Goal: Information Seeking & Learning: Learn about a topic

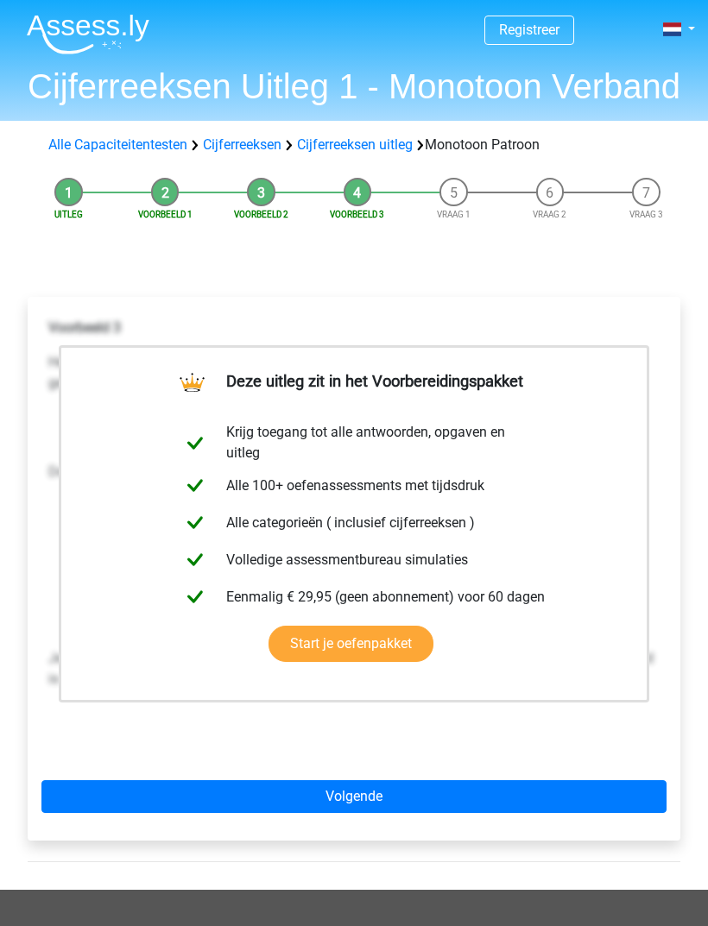
click at [520, 791] on link "Volgende" at bounding box center [353, 796] width 625 height 33
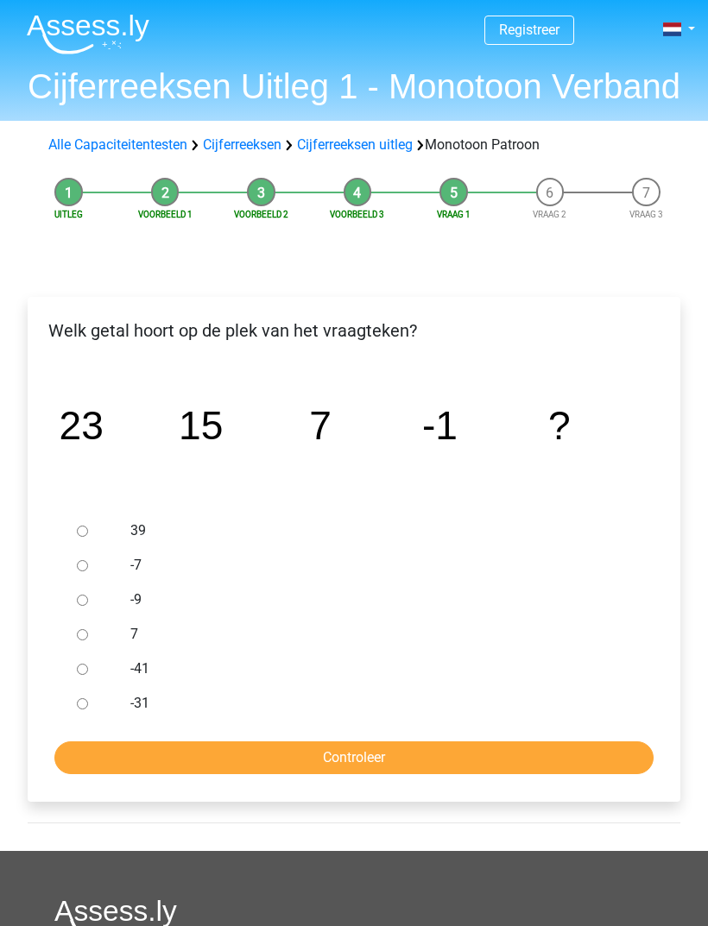
click at [138, 609] on label "-9" at bounding box center [377, 600] width 495 height 21
click at [88, 606] on input "-9" at bounding box center [82, 600] width 11 height 11
radio input "true"
click at [197, 751] on input "Controleer" at bounding box center [353, 757] width 599 height 33
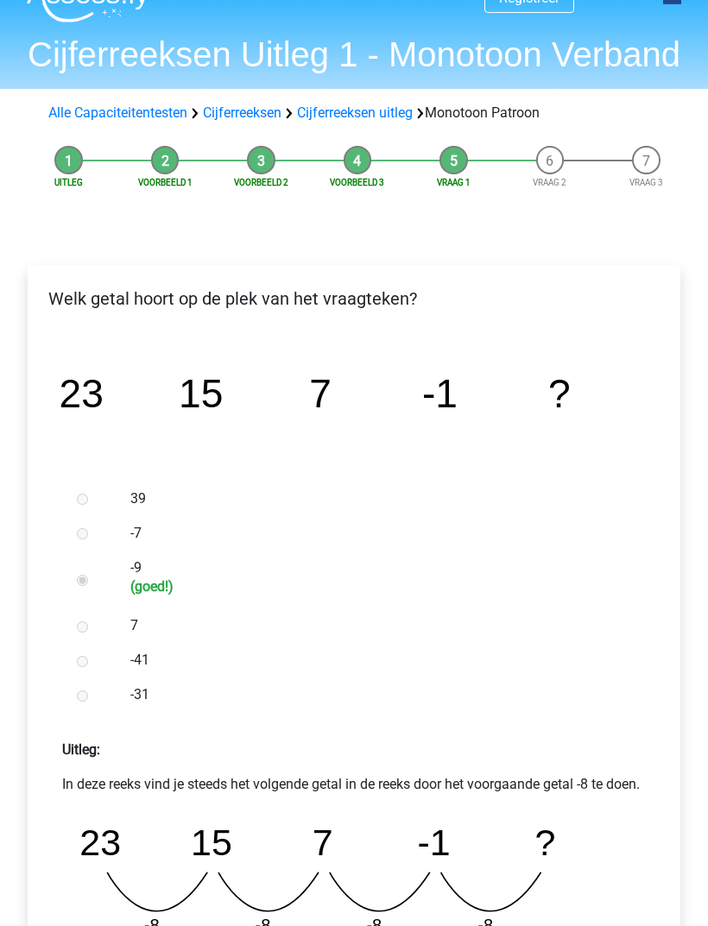
scroll to position [34, 0]
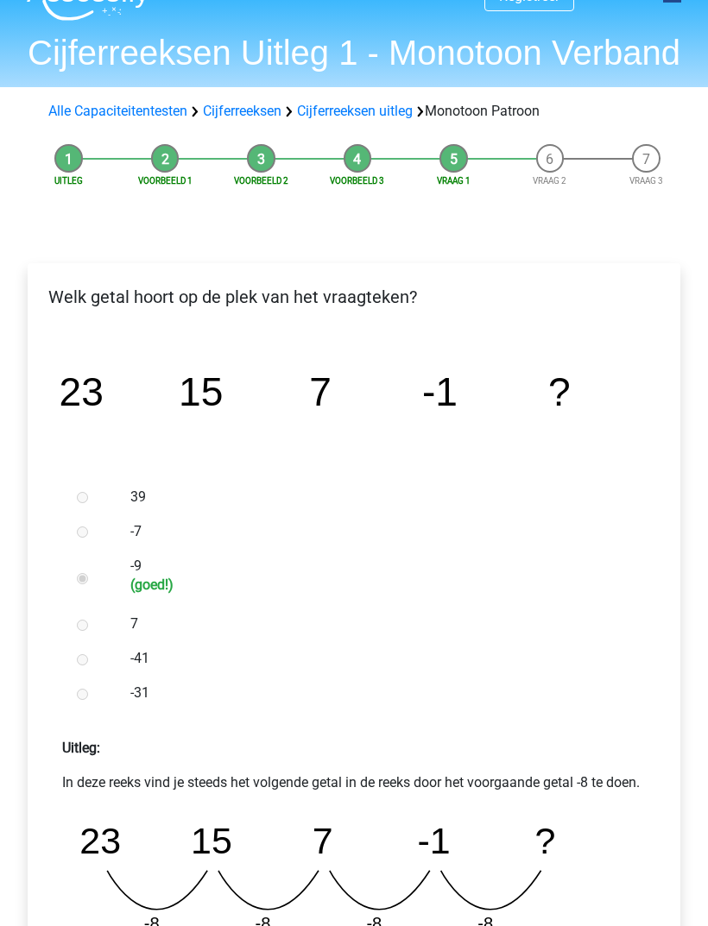
click at [131, 89] on div "Alle Capaciteitentesten Cijferreeksen Cijferreeksen uitleg Monotoon Patroon" at bounding box center [354, 111] width 708 height 48
click at [254, 106] on link "Cijferreeksen" at bounding box center [242, 111] width 79 height 16
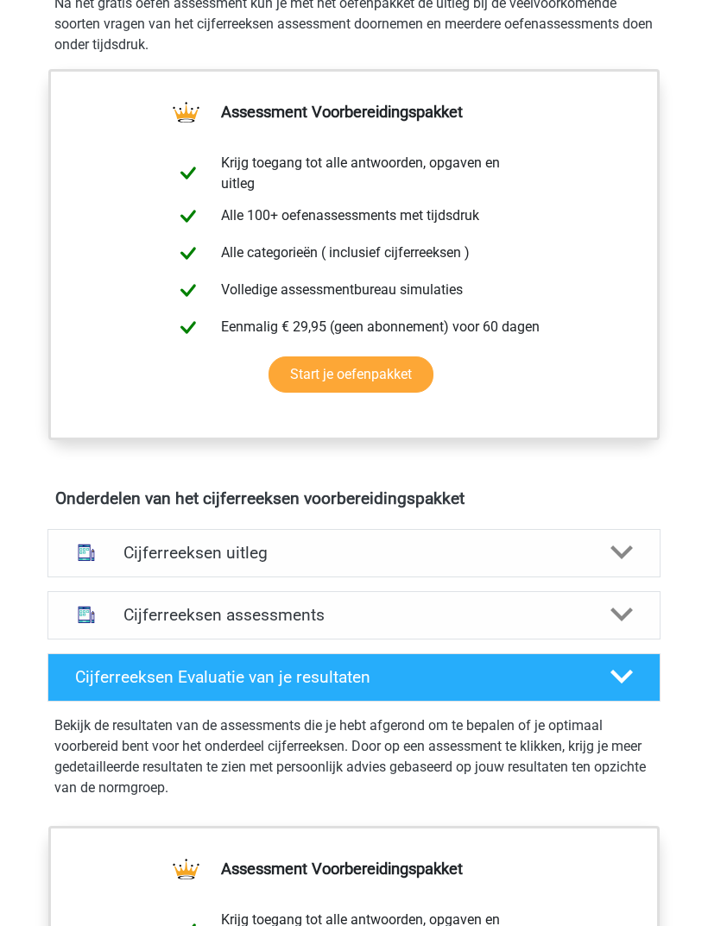
scroll to position [522, 0]
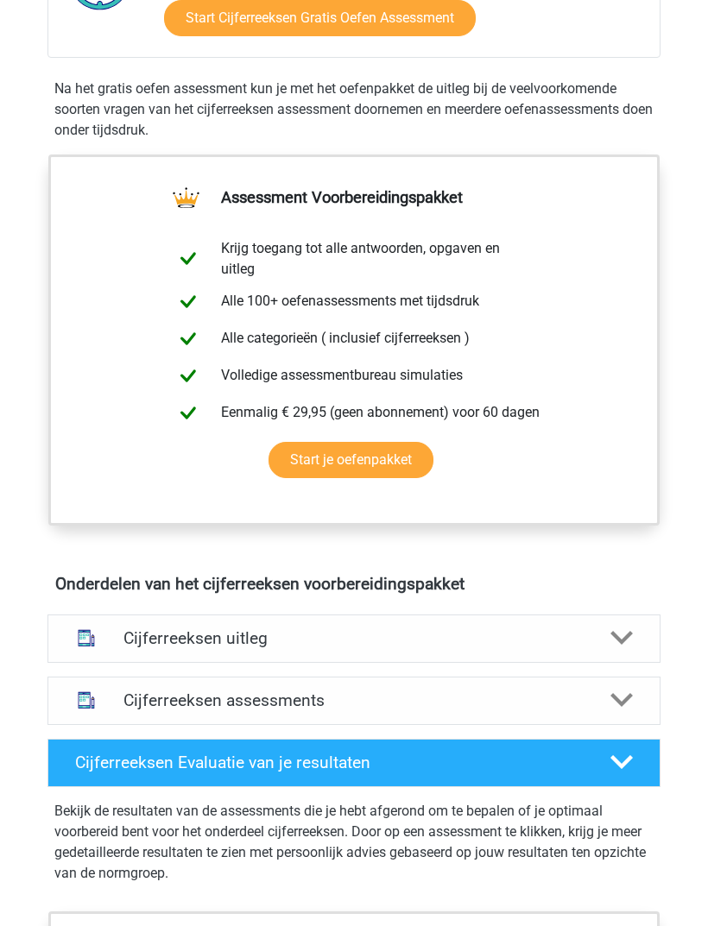
click at [553, 708] on h4 "Cijferreeksen assessments" at bounding box center [353, 701] width 460 height 20
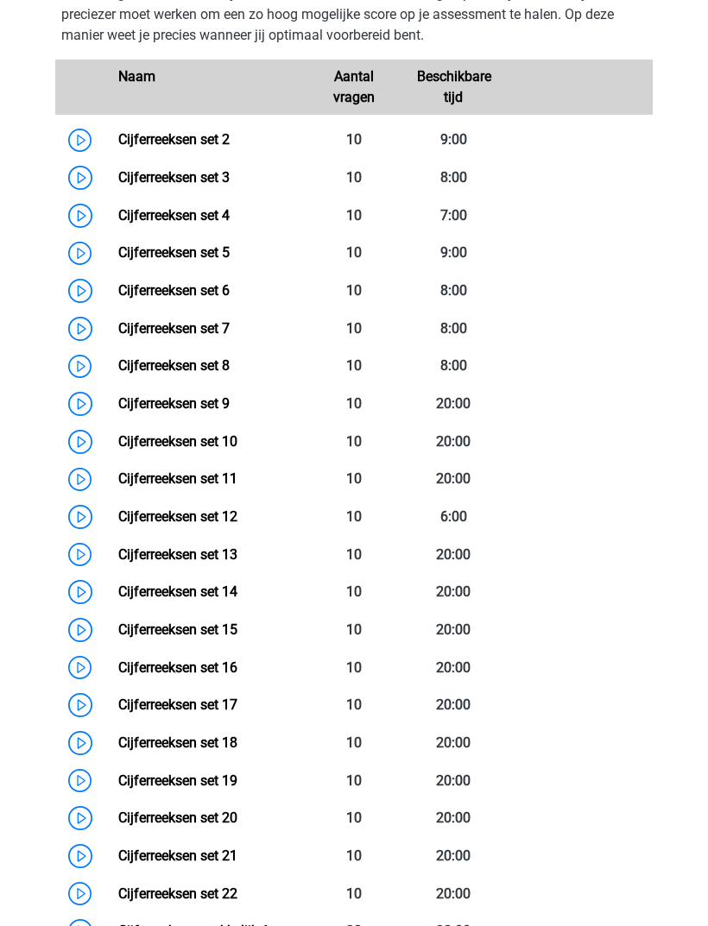
scroll to position [1533, 0]
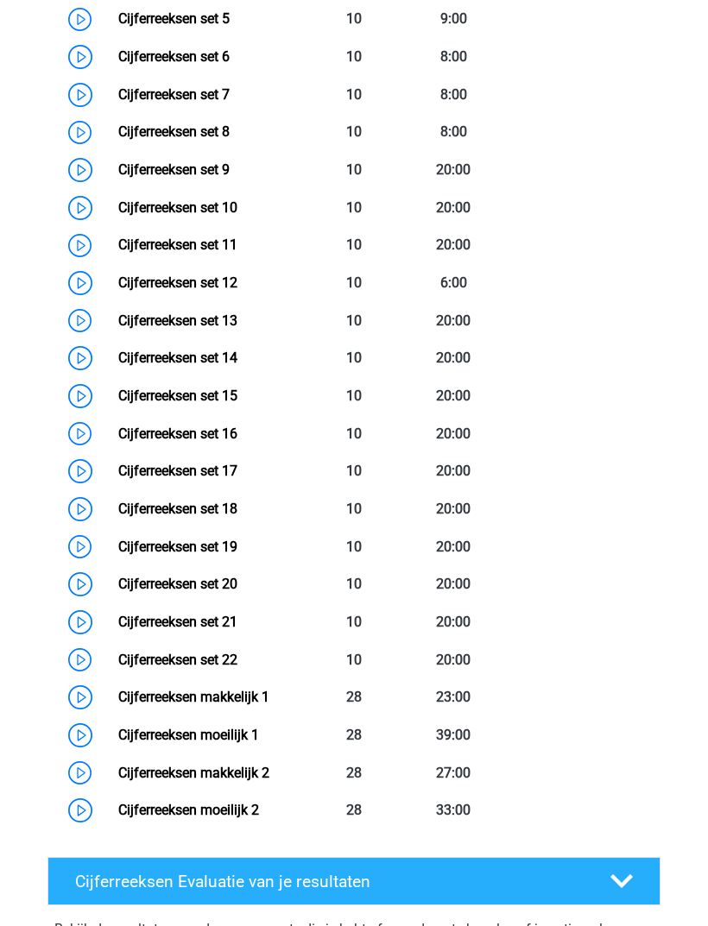
click at [259, 737] on link "Cijferreeksen moeilijk 1" at bounding box center [188, 735] width 141 height 16
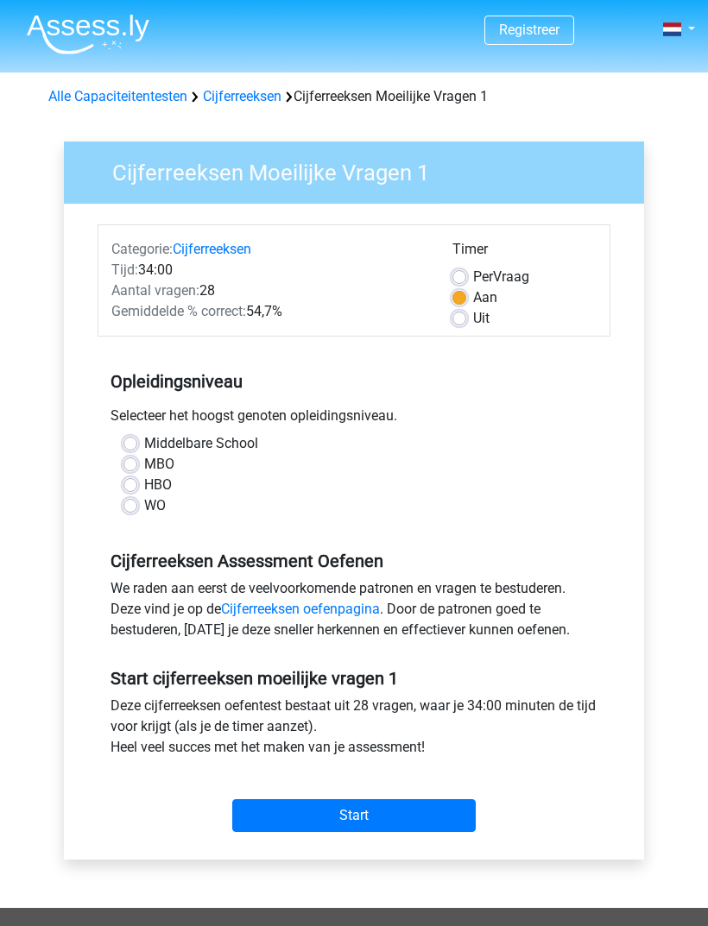
click at [508, 297] on div "Aan" at bounding box center [524, 297] width 144 height 21
click at [496, 272] on label "Per Vraag" at bounding box center [501, 277] width 56 height 21
click at [466, 272] on input "Per Vraag" at bounding box center [459, 275] width 14 height 17
radio input "true"
click at [145, 522] on div "Middelbare School MBO HBO WO" at bounding box center [354, 481] width 513 height 97
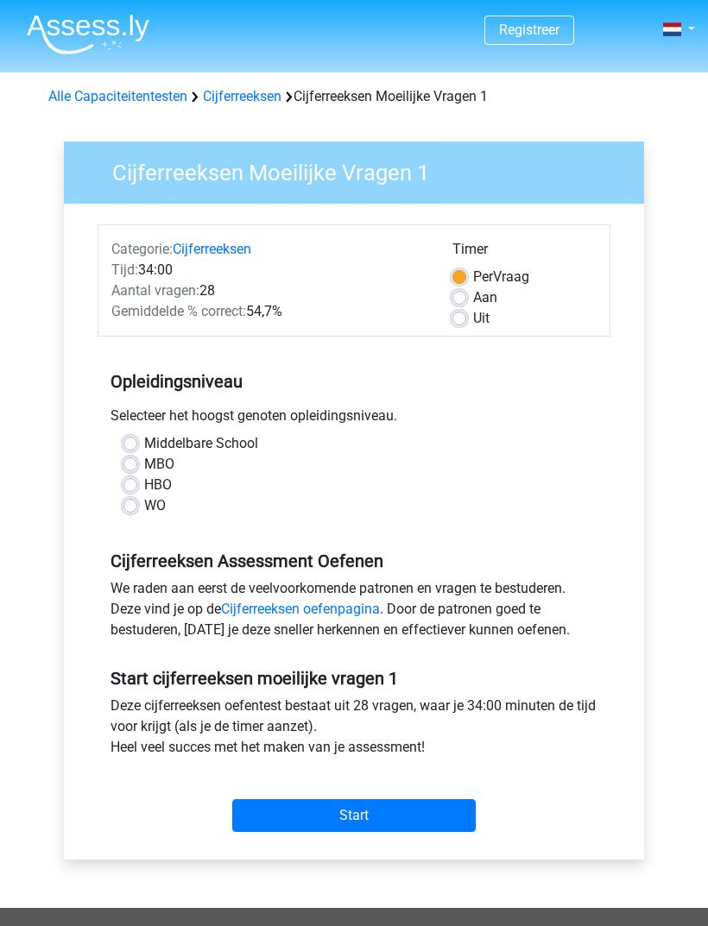
click at [144, 499] on label "WO" at bounding box center [155, 505] width 22 height 21
click at [136, 499] on input "WO" at bounding box center [130, 503] width 14 height 17
radio input "true"
click at [402, 819] on input "Start" at bounding box center [353, 815] width 243 height 33
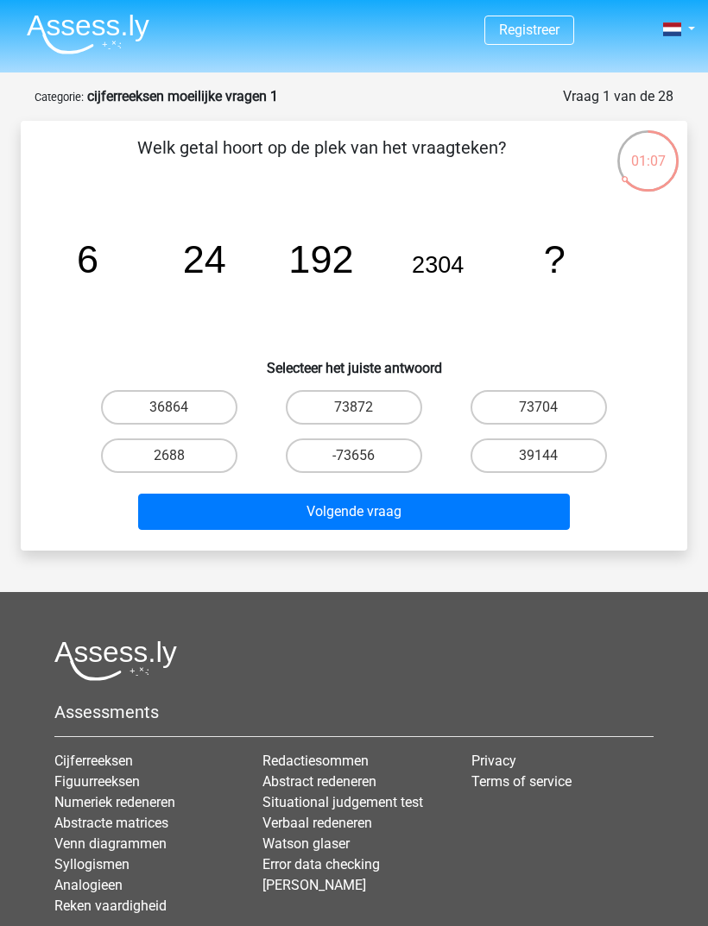
click at [531, 403] on label "73704" at bounding box center [538, 407] width 136 height 35
click at [539, 407] on input "73704" at bounding box center [544, 412] width 11 height 11
radio input "true"
click at [433, 527] on button "Volgende vraag" at bounding box center [354, 512] width 432 height 36
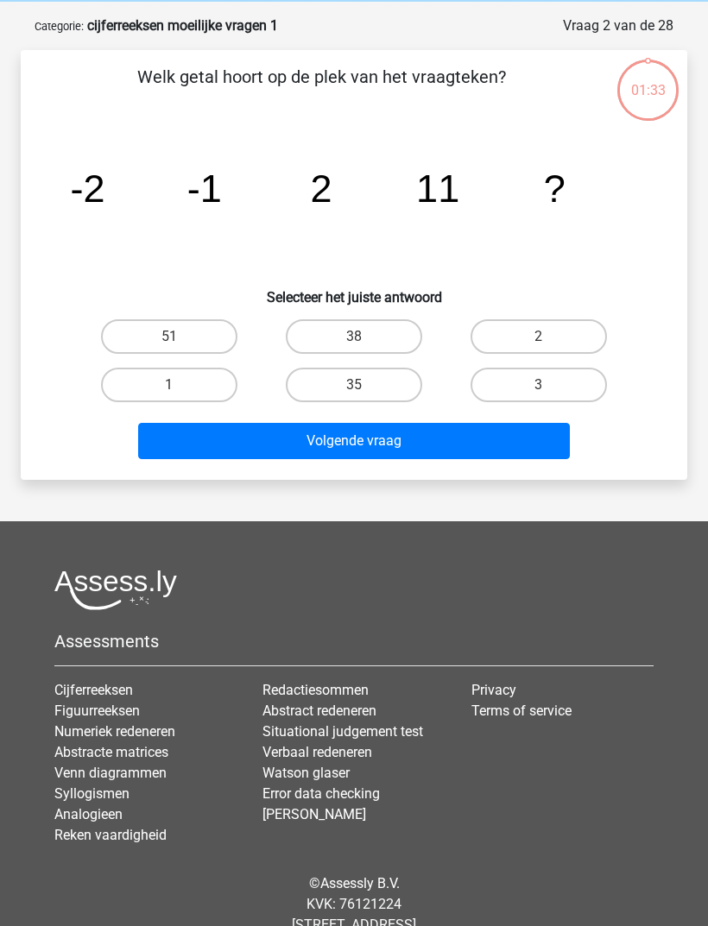
scroll to position [86, 0]
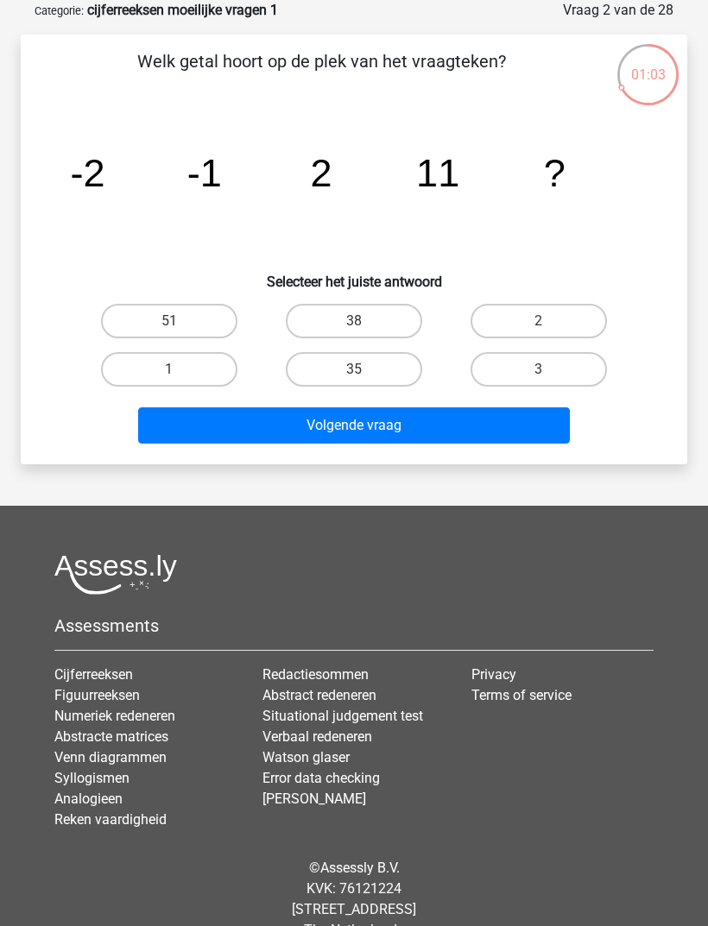
click at [378, 369] on label "35" at bounding box center [354, 369] width 136 height 35
click at [365, 369] on input "35" at bounding box center [359, 374] width 11 height 11
radio input "true"
click at [388, 438] on button "Volgende vraag" at bounding box center [354, 425] width 432 height 36
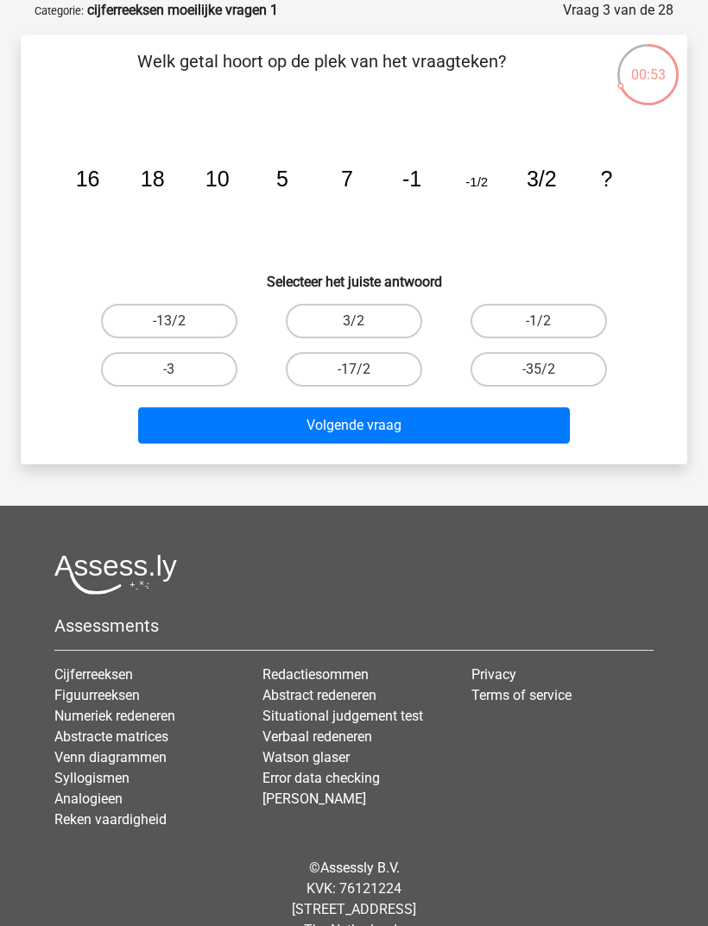
scroll to position [0, 0]
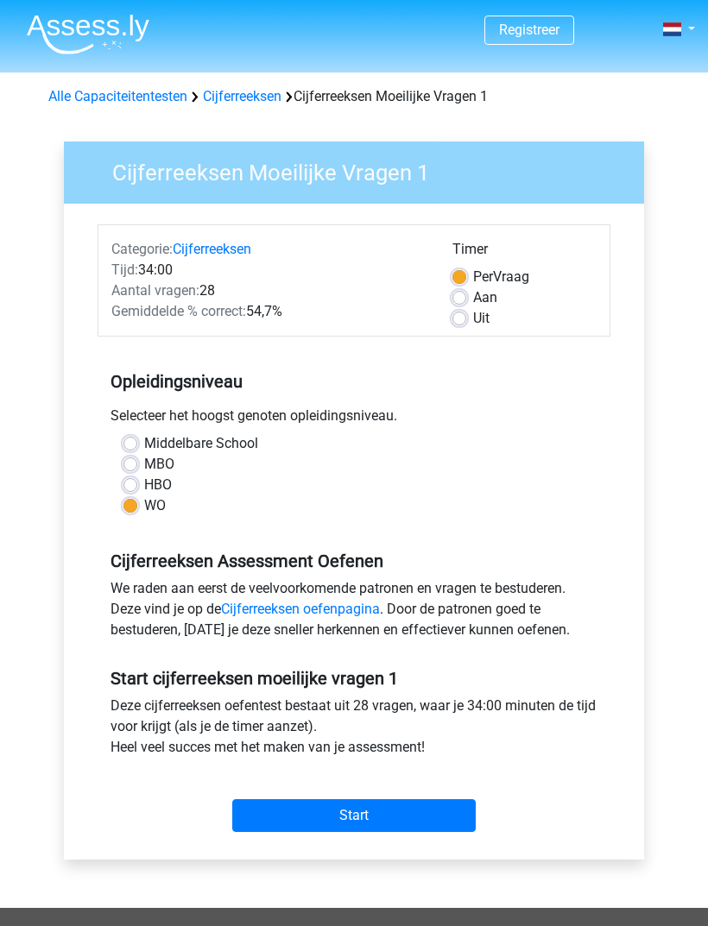
scroll to position [92, 0]
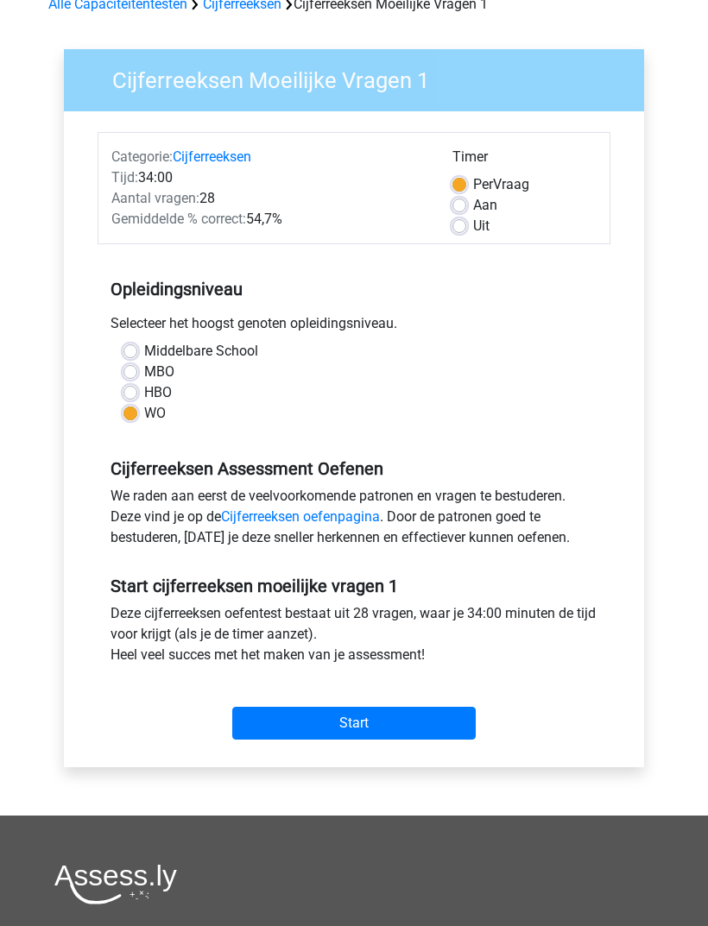
click at [395, 740] on input "Start" at bounding box center [353, 723] width 243 height 33
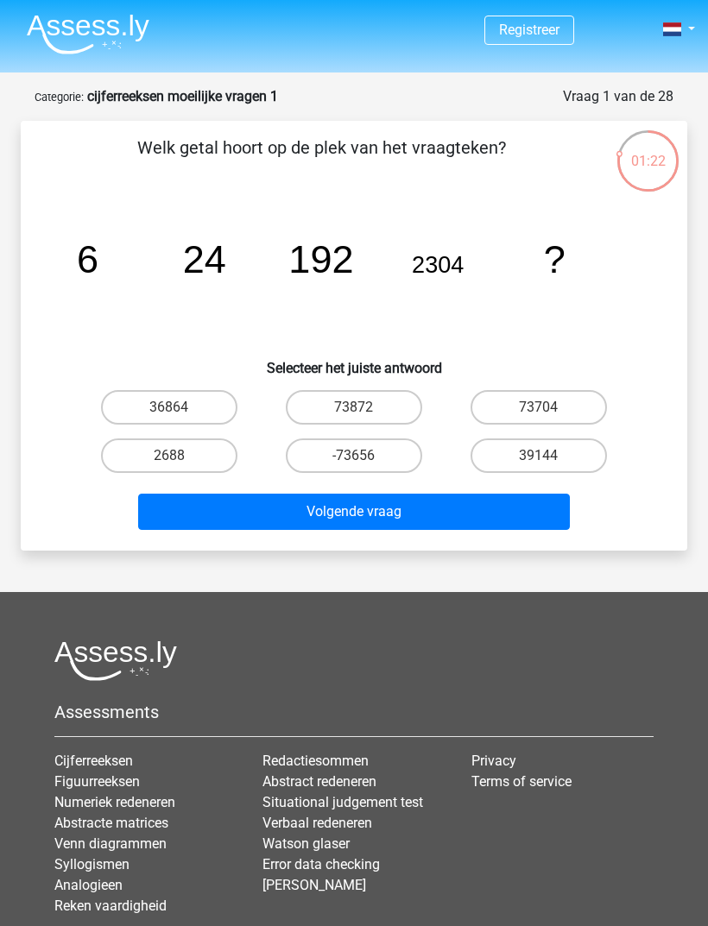
click at [190, 424] on label "36864" at bounding box center [169, 407] width 136 height 35
click at [180, 419] on input "36864" at bounding box center [174, 412] width 11 height 11
radio input "true"
click at [330, 516] on button "Volgende vraag" at bounding box center [354, 512] width 432 height 36
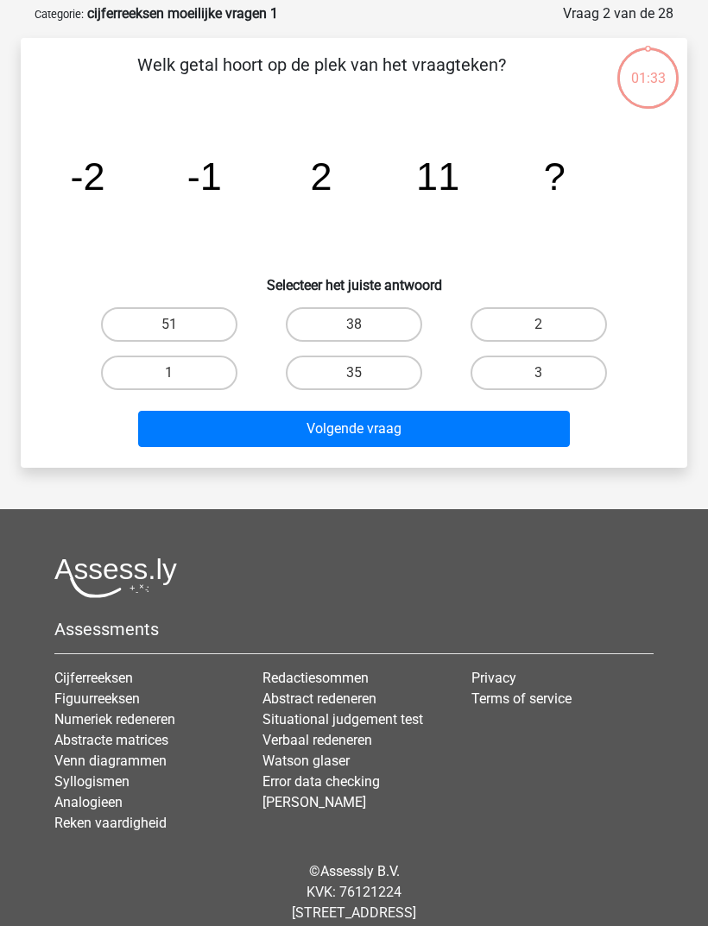
scroll to position [86, 0]
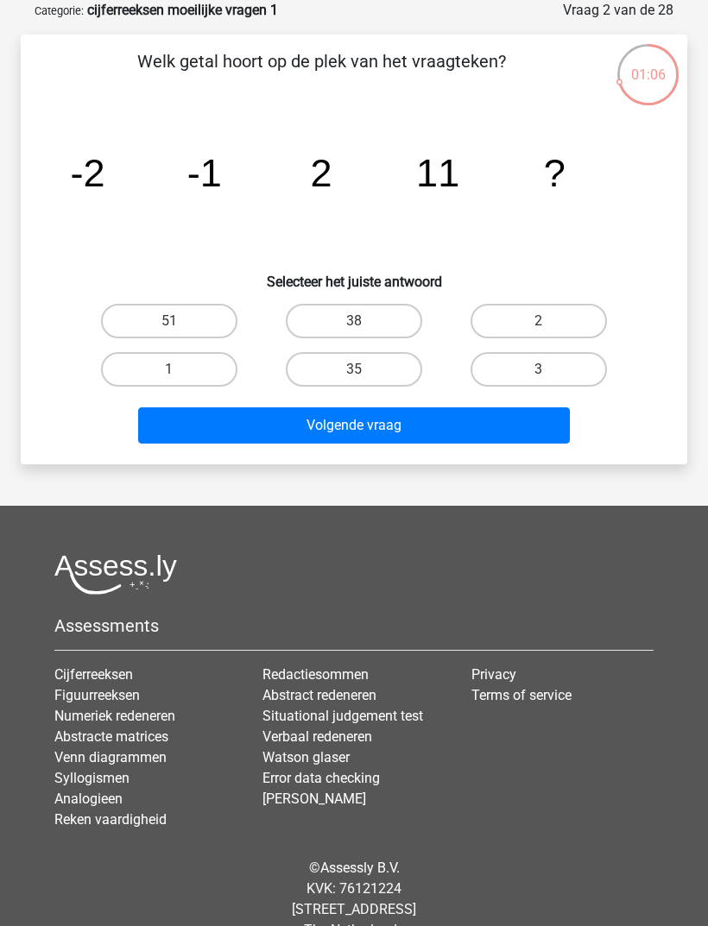
click at [379, 315] on label "38" at bounding box center [354, 321] width 136 height 35
click at [365, 321] on input "38" at bounding box center [359, 326] width 11 height 11
radio input "true"
click at [363, 433] on button "Volgende vraag" at bounding box center [354, 425] width 432 height 36
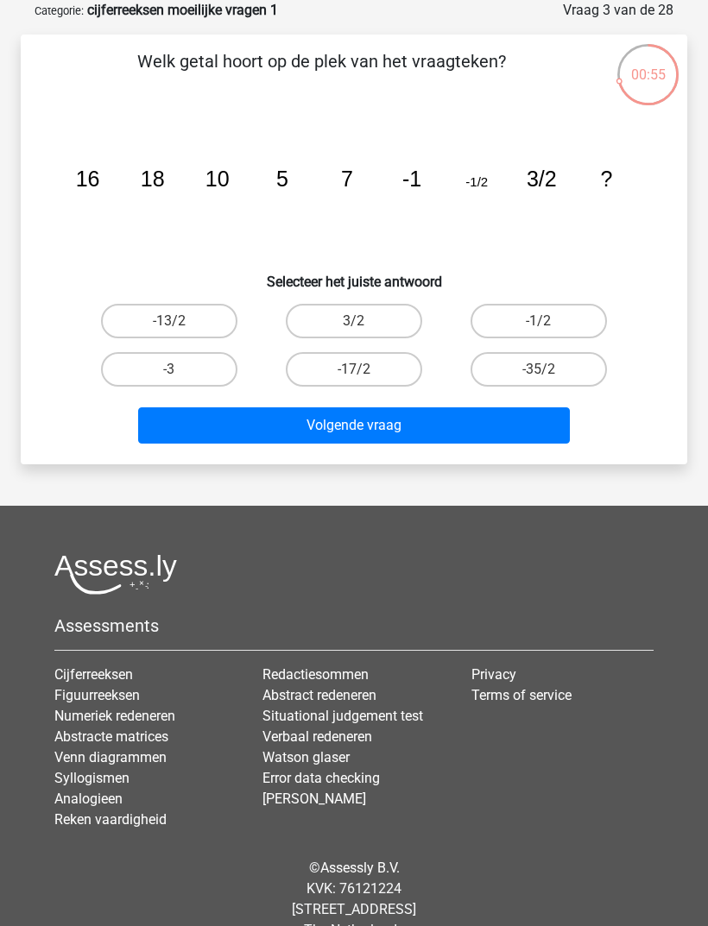
click at [192, 329] on label "-13/2" at bounding box center [169, 321] width 136 height 35
click at [180, 329] on input "-13/2" at bounding box center [174, 326] width 11 height 11
radio input "true"
click at [445, 440] on button "Volgende vraag" at bounding box center [354, 425] width 432 height 36
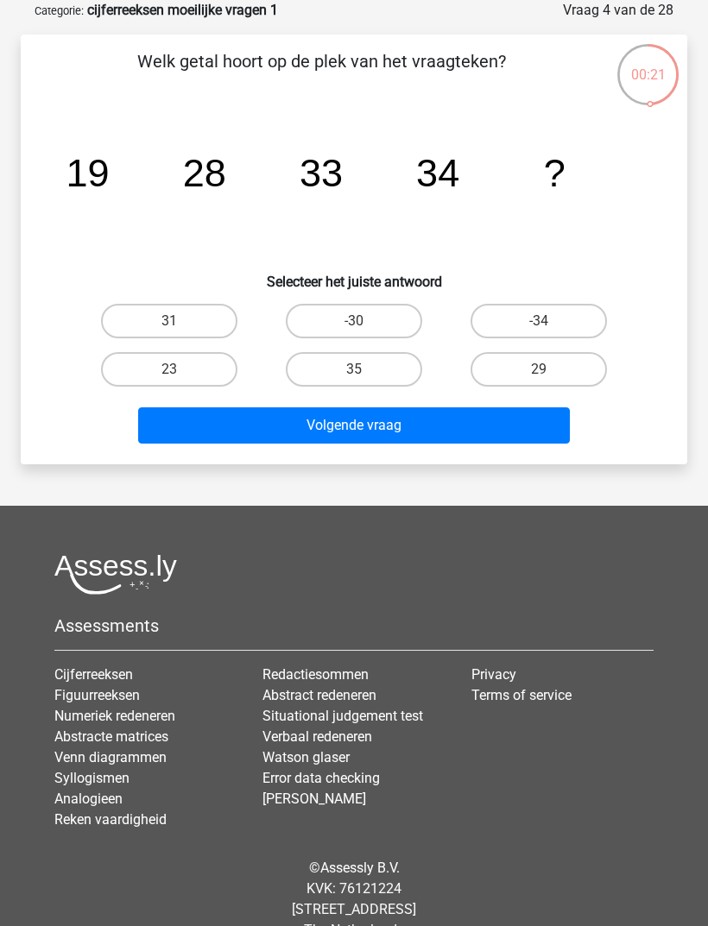
click at [185, 325] on label "31" at bounding box center [169, 321] width 136 height 35
click at [180, 325] on input "31" at bounding box center [174, 326] width 11 height 11
radio input "true"
click at [311, 419] on button "Volgende vraag" at bounding box center [354, 425] width 432 height 36
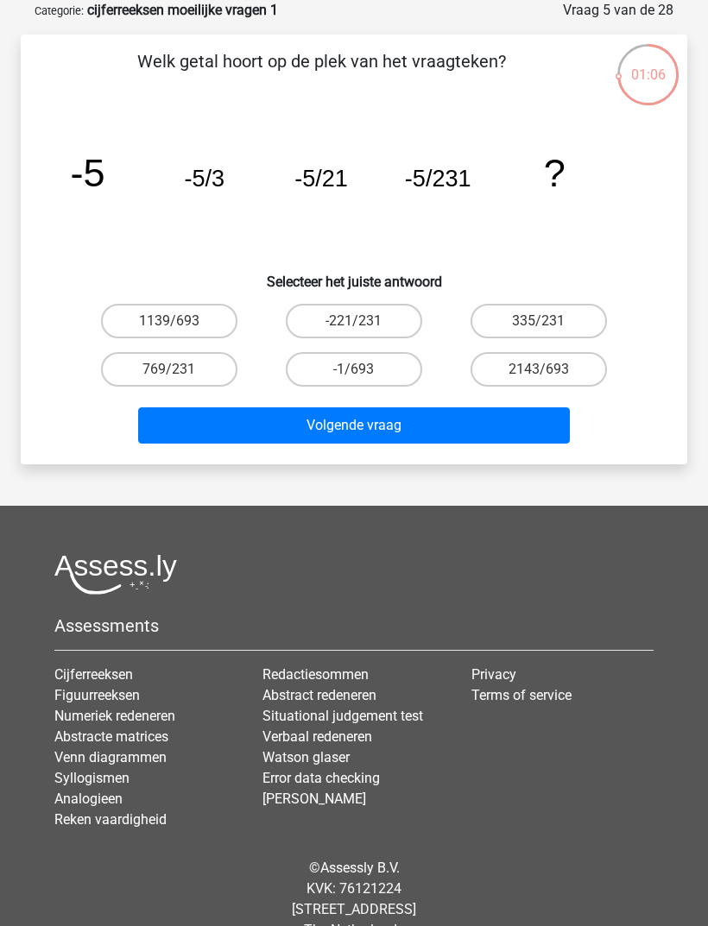
click at [369, 375] on label "-1/693" at bounding box center [354, 369] width 136 height 35
click at [365, 375] on input "-1/693" at bounding box center [359, 374] width 11 height 11
radio input "true"
click at [407, 424] on button "Volgende vraag" at bounding box center [354, 425] width 432 height 36
click at [179, 325] on input "39/44" at bounding box center [174, 326] width 11 height 11
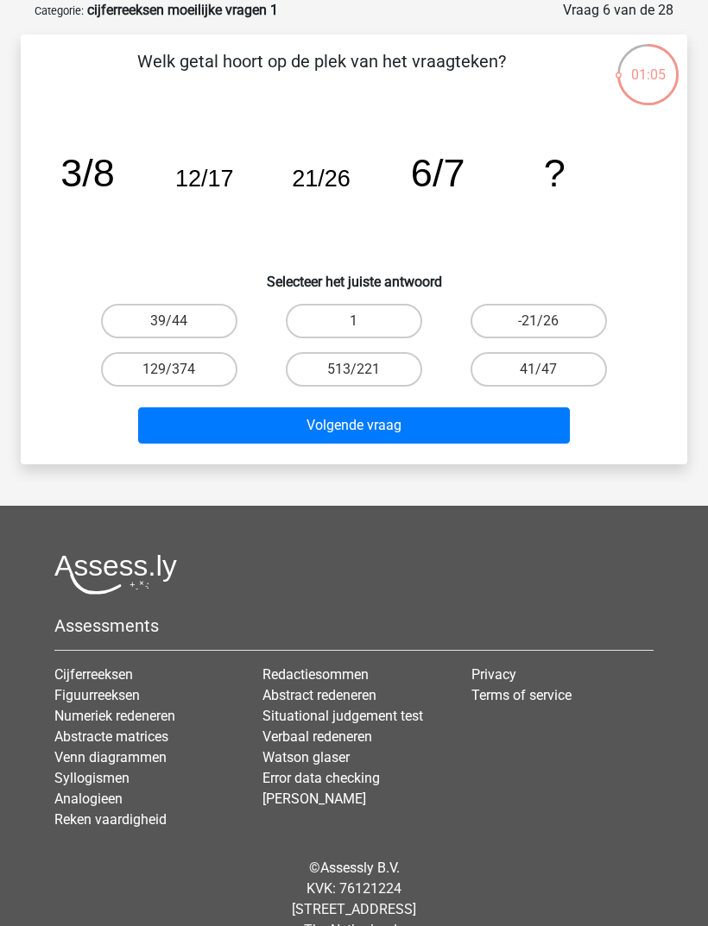
radio input "true"
click at [363, 427] on button "Volgende vraag" at bounding box center [354, 425] width 432 height 36
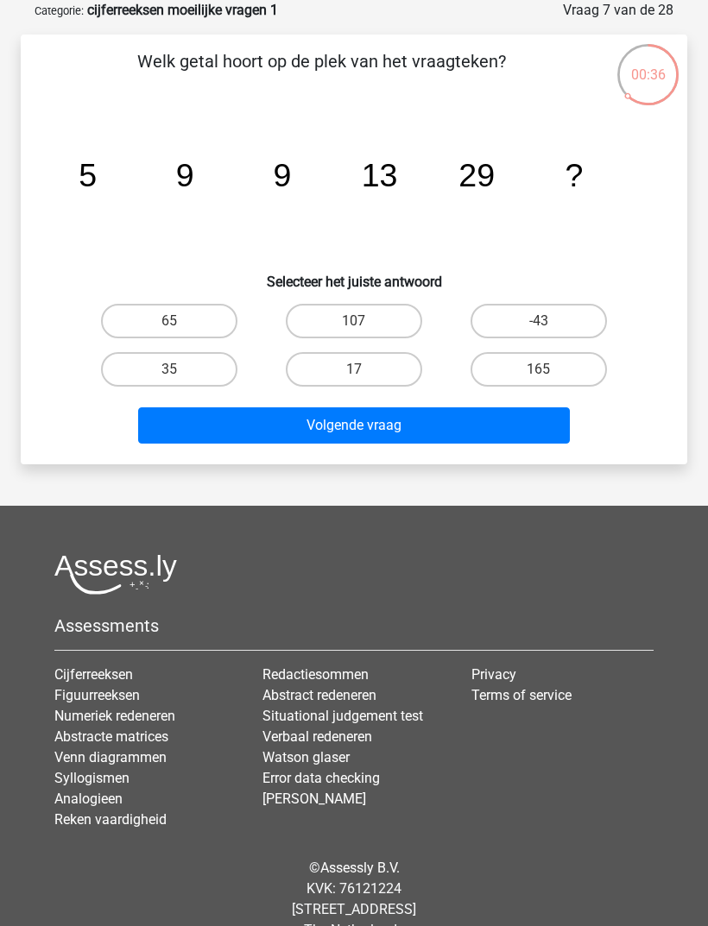
click at [180, 317] on label "65" at bounding box center [169, 321] width 136 height 35
click at [180, 321] on input "65" at bounding box center [174, 326] width 11 height 11
radio input "true"
click at [278, 426] on button "Volgende vraag" at bounding box center [354, 425] width 432 height 36
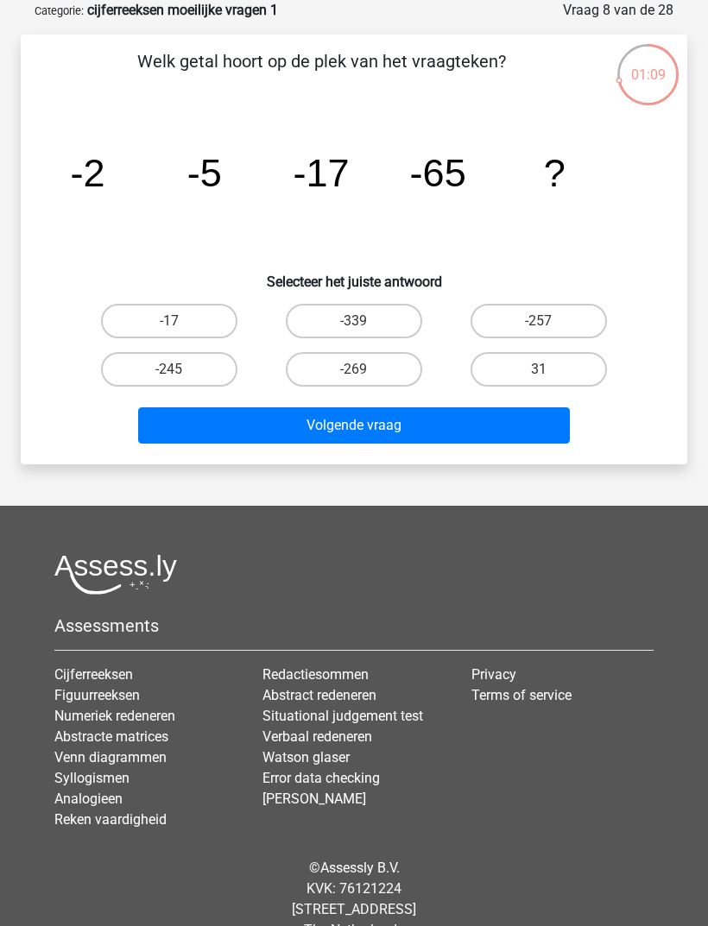
click at [563, 314] on label "-257" at bounding box center [538, 321] width 136 height 35
click at [550, 321] on input "-257" at bounding box center [544, 326] width 11 height 11
radio input "true"
click at [464, 434] on button "Volgende vraag" at bounding box center [354, 425] width 432 height 36
click at [570, 370] on label "-2496" at bounding box center [538, 369] width 136 height 35
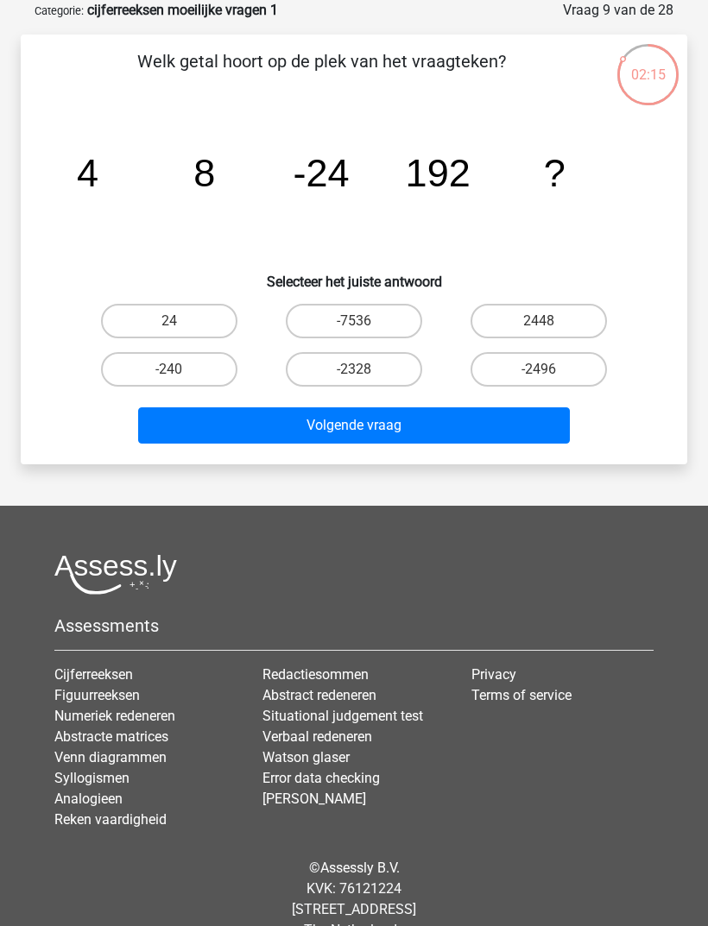
click at [550, 370] on input "-2496" at bounding box center [544, 374] width 11 height 11
radio input "true"
click at [497, 428] on button "Volgende vraag" at bounding box center [354, 425] width 432 height 36
click at [391, 296] on div "Welk getal hoort op de plek van het vraagteken? image/svg+xml -10 -35 -135 -535…" at bounding box center [354, 249] width 653 height 402
click at [378, 322] on label "-2135" at bounding box center [354, 321] width 136 height 35
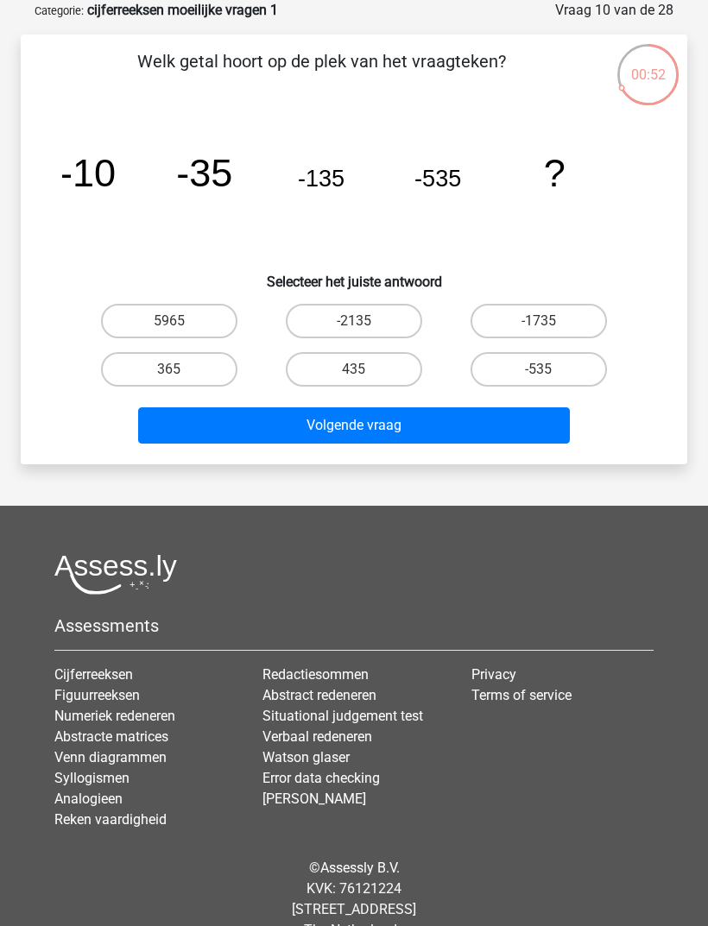
click at [365, 322] on input "-2135" at bounding box center [359, 326] width 11 height 11
radio input "true"
click at [426, 435] on button "Volgende vraag" at bounding box center [354, 425] width 432 height 36
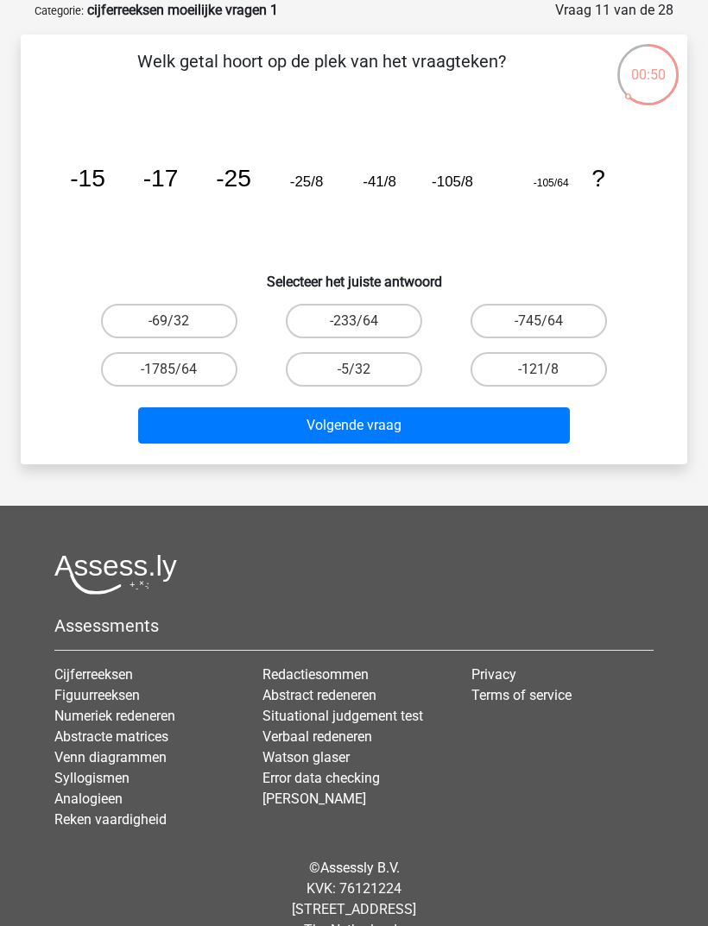
click at [368, 315] on label "-233/64" at bounding box center [354, 321] width 136 height 35
click at [365, 321] on input "-233/64" at bounding box center [359, 326] width 11 height 11
radio input "true"
click at [334, 424] on button "Volgende vraag" at bounding box center [354, 425] width 432 height 36
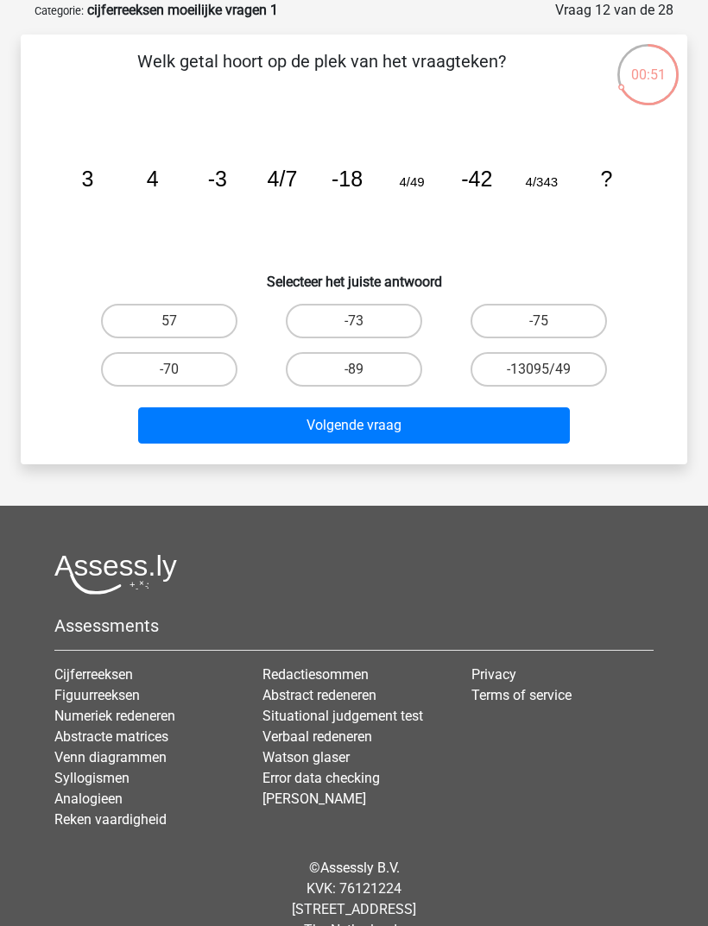
click at [542, 375] on input "-13095/49" at bounding box center [544, 374] width 11 height 11
radio input "true"
click at [491, 431] on button "Volgende vraag" at bounding box center [354, 425] width 432 height 36
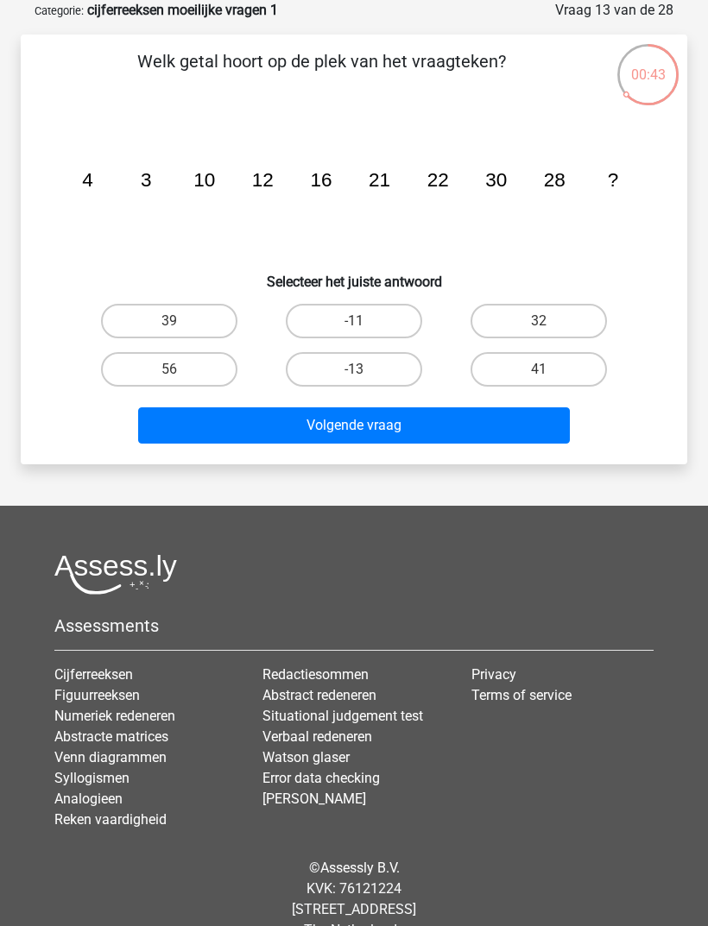
click at [198, 324] on label "39" at bounding box center [169, 321] width 136 height 35
click at [180, 324] on input "39" at bounding box center [174, 326] width 11 height 11
radio input "true"
click at [284, 430] on button "Volgende vraag" at bounding box center [354, 425] width 432 height 36
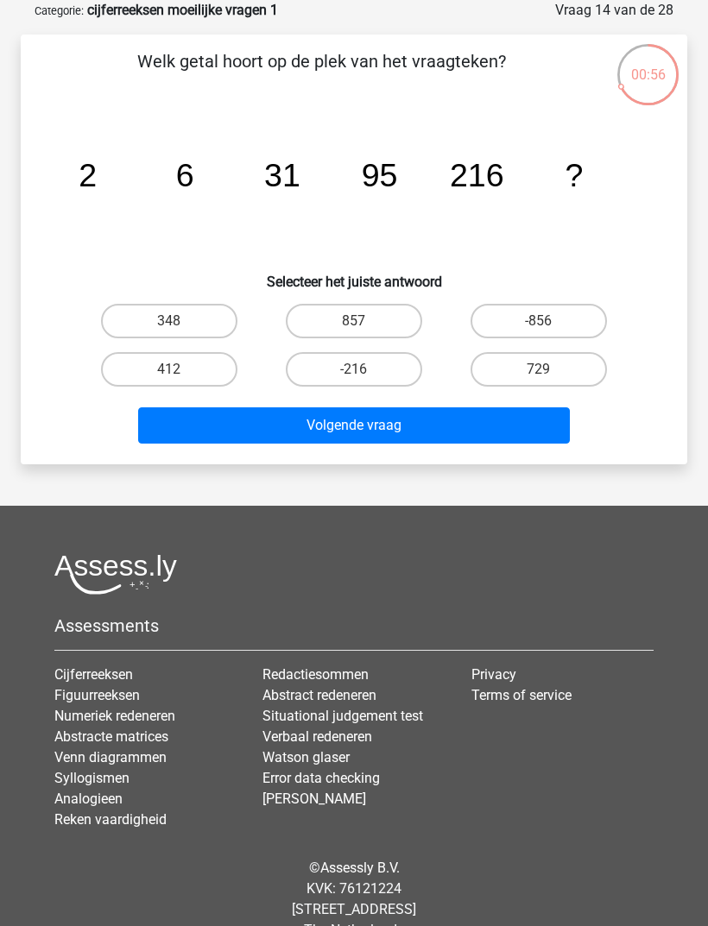
click at [180, 374] on input "412" at bounding box center [174, 374] width 11 height 11
radio input "true"
click at [236, 428] on button "Volgende vraag" at bounding box center [354, 425] width 432 height 36
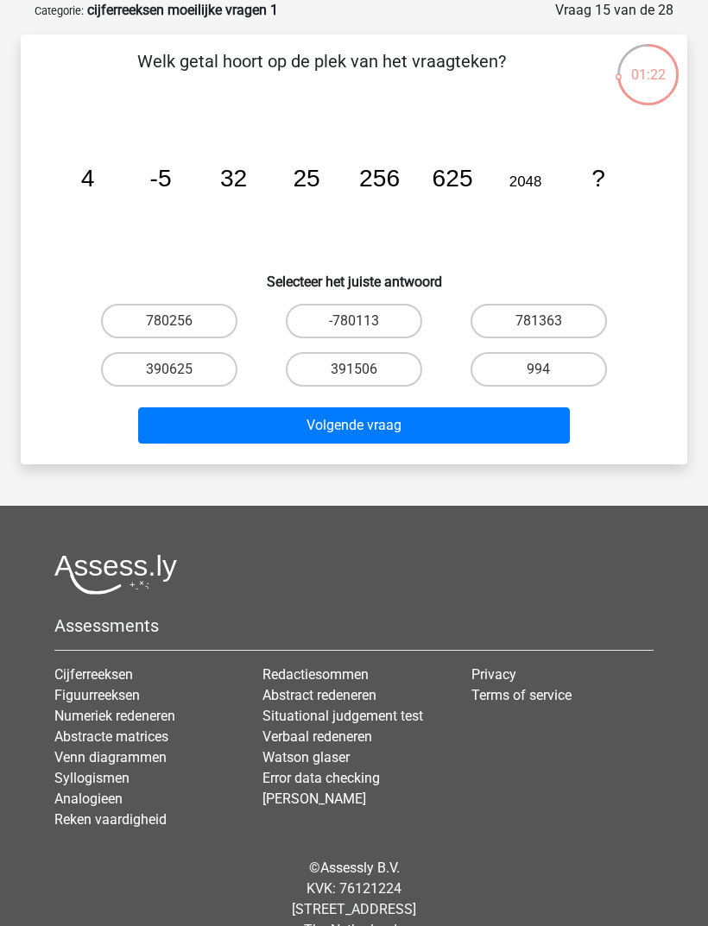
click at [566, 328] on label "781363" at bounding box center [538, 321] width 136 height 35
click at [550, 328] on input "781363" at bounding box center [544, 326] width 11 height 11
radio input "true"
click at [490, 435] on button "Volgende vraag" at bounding box center [354, 425] width 432 height 36
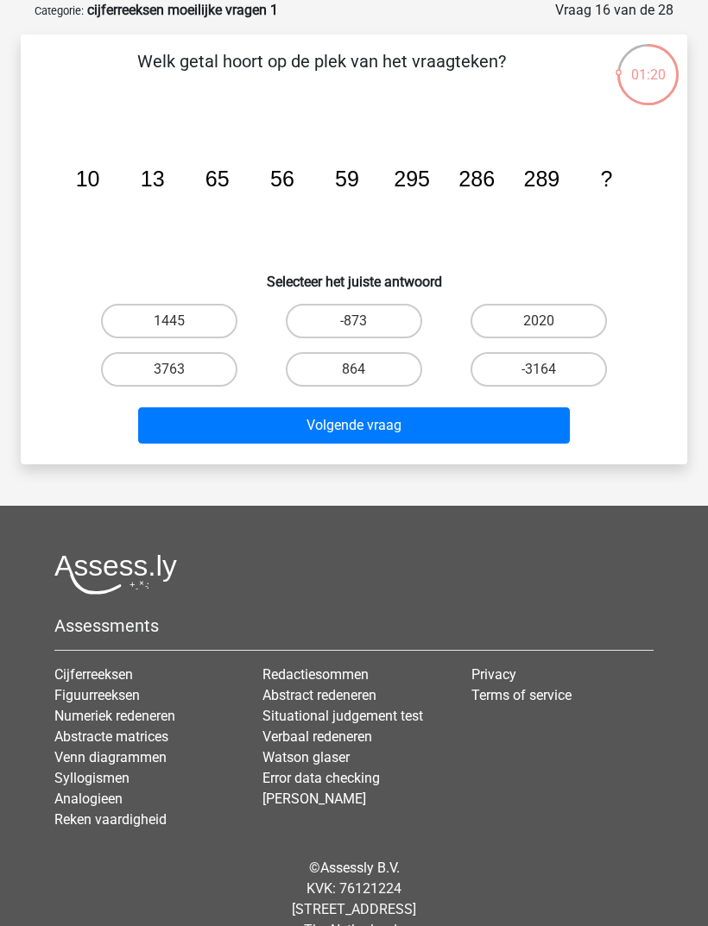
click at [194, 314] on label "1445" at bounding box center [169, 321] width 136 height 35
click at [180, 321] on input "1445" at bounding box center [174, 326] width 11 height 11
radio input "true"
click at [369, 428] on button "Volgende vraag" at bounding box center [354, 425] width 432 height 36
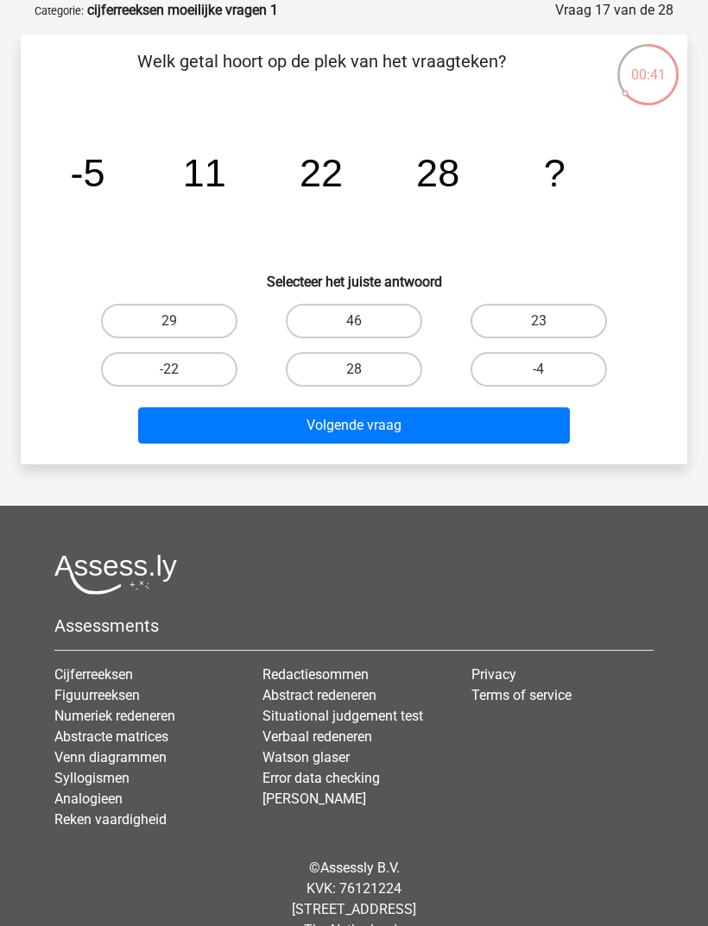
click at [195, 314] on label "29" at bounding box center [169, 321] width 136 height 35
click at [180, 321] on input "29" at bounding box center [174, 326] width 11 height 11
radio input "true"
click at [297, 428] on button "Volgende vraag" at bounding box center [354, 425] width 432 height 36
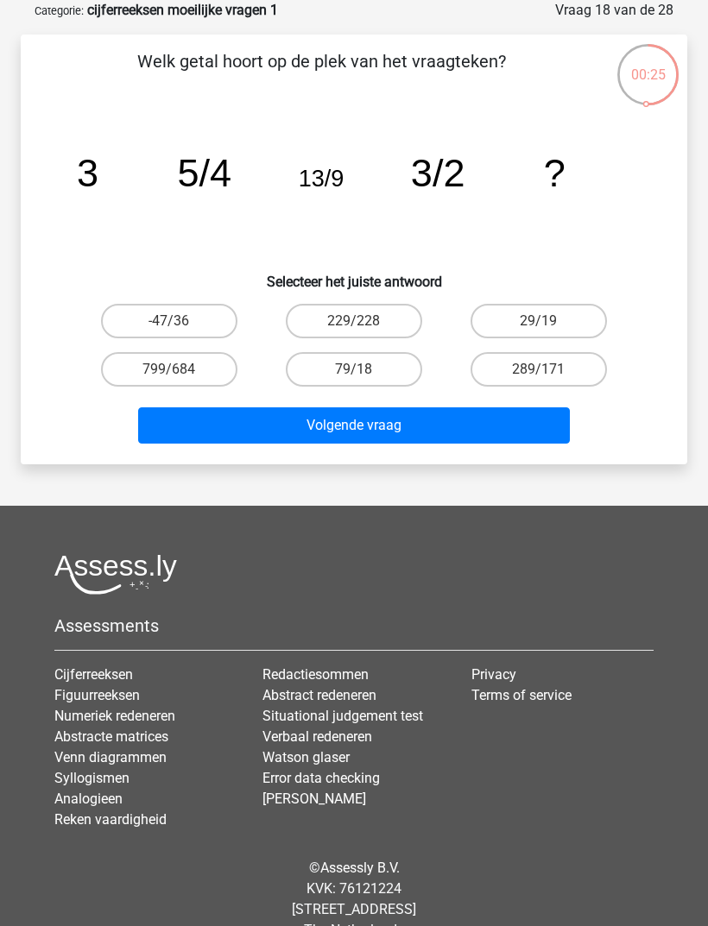
click at [565, 319] on label "29/19" at bounding box center [538, 321] width 136 height 35
click at [550, 321] on input "29/19" at bounding box center [544, 326] width 11 height 11
radio input "true"
click at [487, 432] on button "Volgende vraag" at bounding box center [354, 425] width 432 height 36
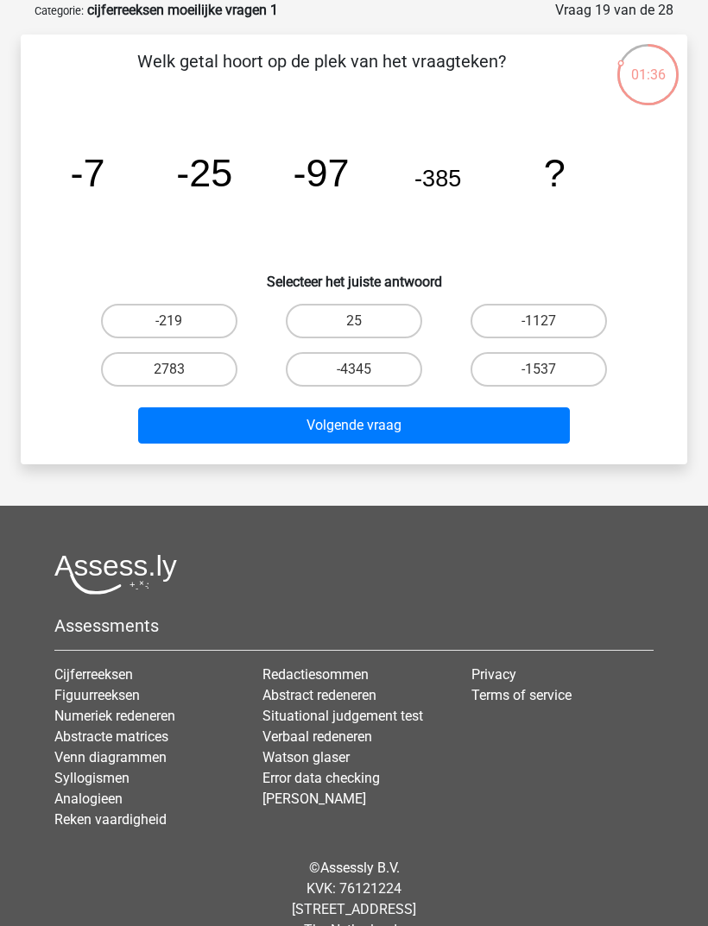
click at [558, 375] on label "-1537" at bounding box center [538, 369] width 136 height 35
click at [550, 375] on input "-1537" at bounding box center [544, 374] width 11 height 11
radio input "true"
click at [476, 425] on button "Volgende vraag" at bounding box center [354, 425] width 432 height 36
click at [550, 321] on label "1/162" at bounding box center [538, 321] width 136 height 35
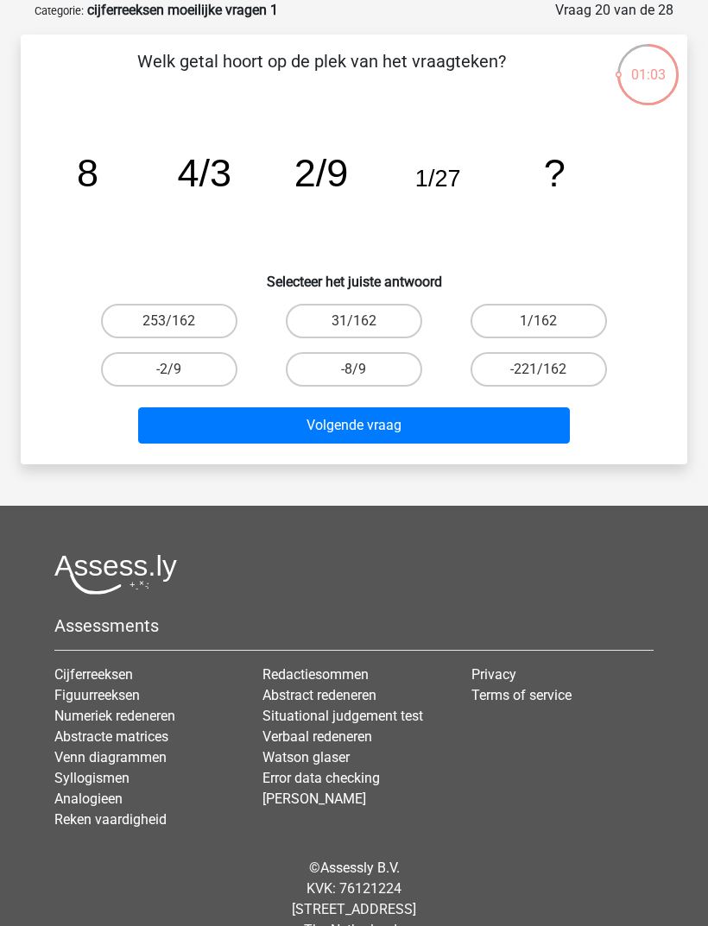
click at [550, 321] on input "1/162" at bounding box center [544, 326] width 11 height 11
radio input "true"
click at [497, 429] on button "Volgende vraag" at bounding box center [354, 425] width 432 height 36
click at [514, 329] on label "16/29" at bounding box center [538, 321] width 136 height 35
click at [539, 329] on input "16/29" at bounding box center [544, 326] width 11 height 11
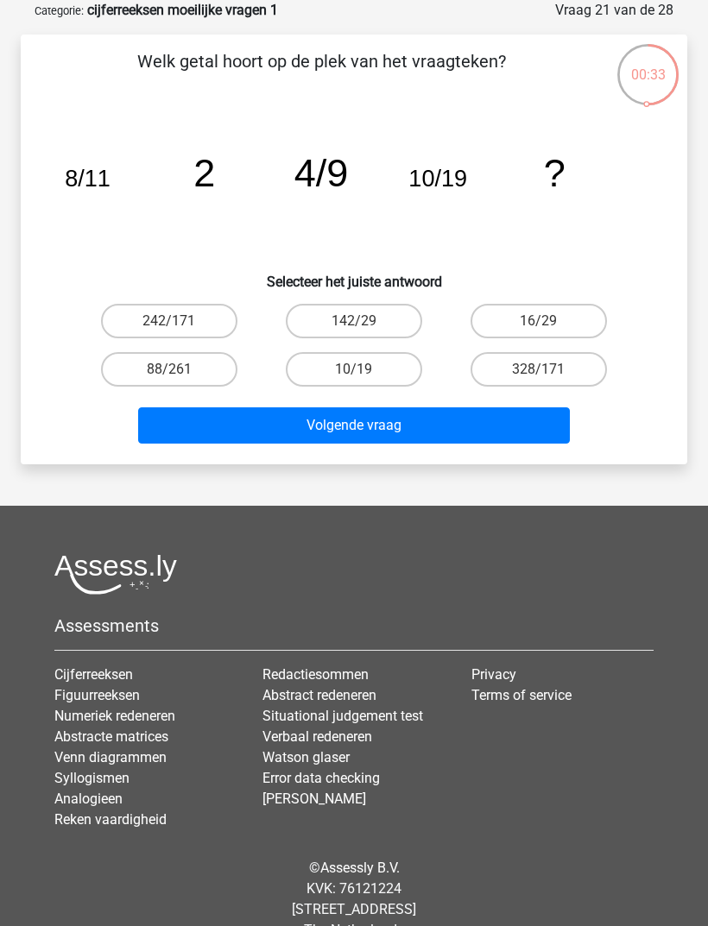
radio input "true"
click at [446, 424] on button "Volgende vraag" at bounding box center [354, 425] width 432 height 36
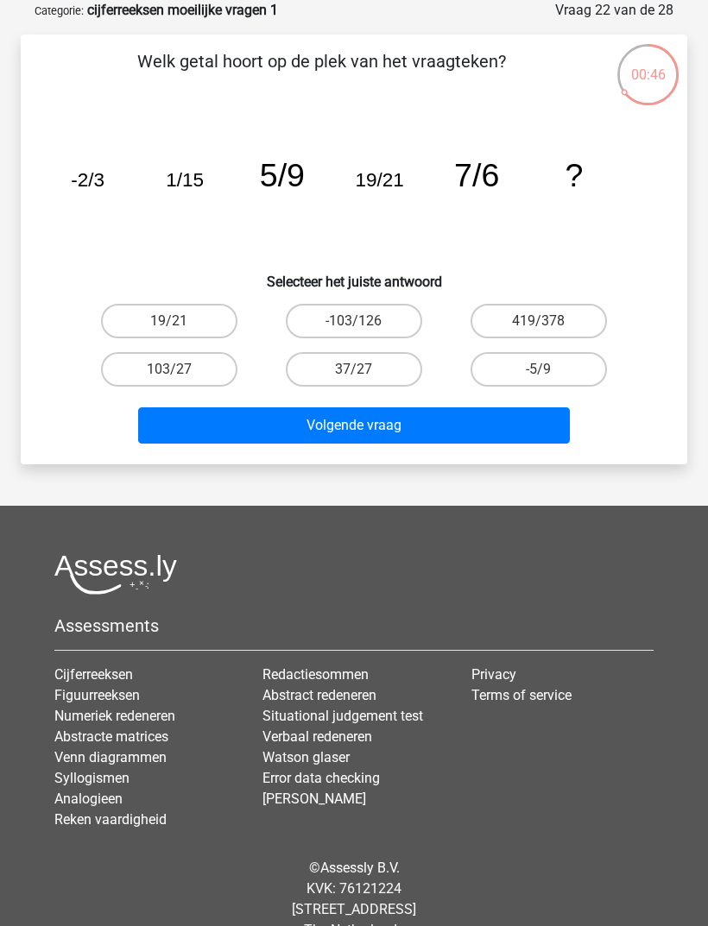
click at [375, 382] on label "37/27" at bounding box center [354, 369] width 136 height 35
click at [365, 381] on input "37/27" at bounding box center [359, 374] width 11 height 11
radio input "true"
click at [439, 429] on button "Volgende vraag" at bounding box center [354, 425] width 432 height 36
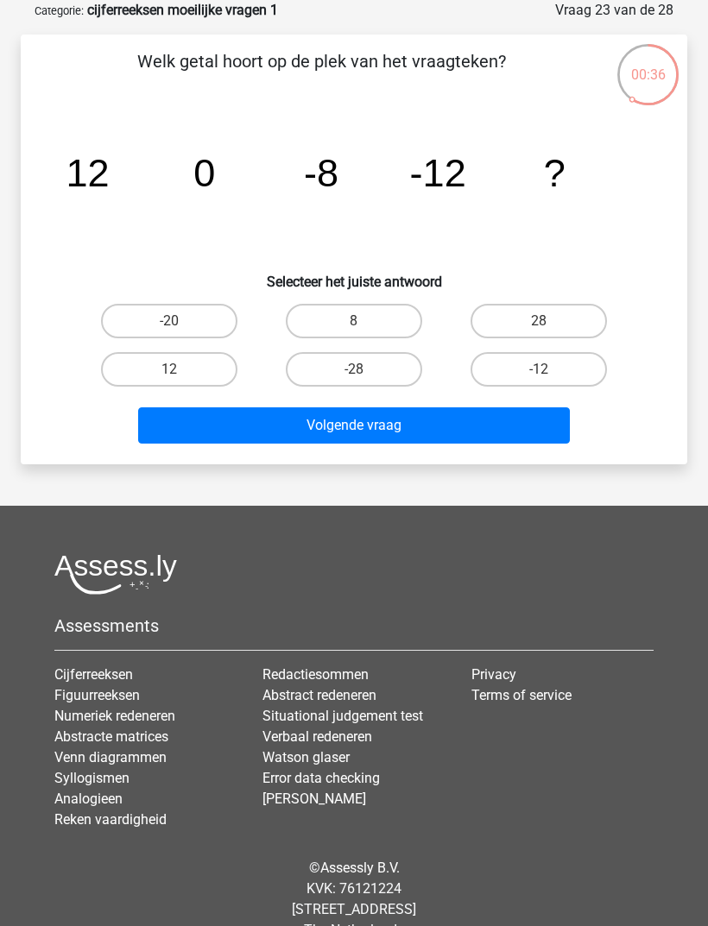
click at [547, 375] on input "-12" at bounding box center [544, 374] width 11 height 11
radio input "true"
click at [492, 433] on button "Volgende vraag" at bounding box center [354, 425] width 432 height 36
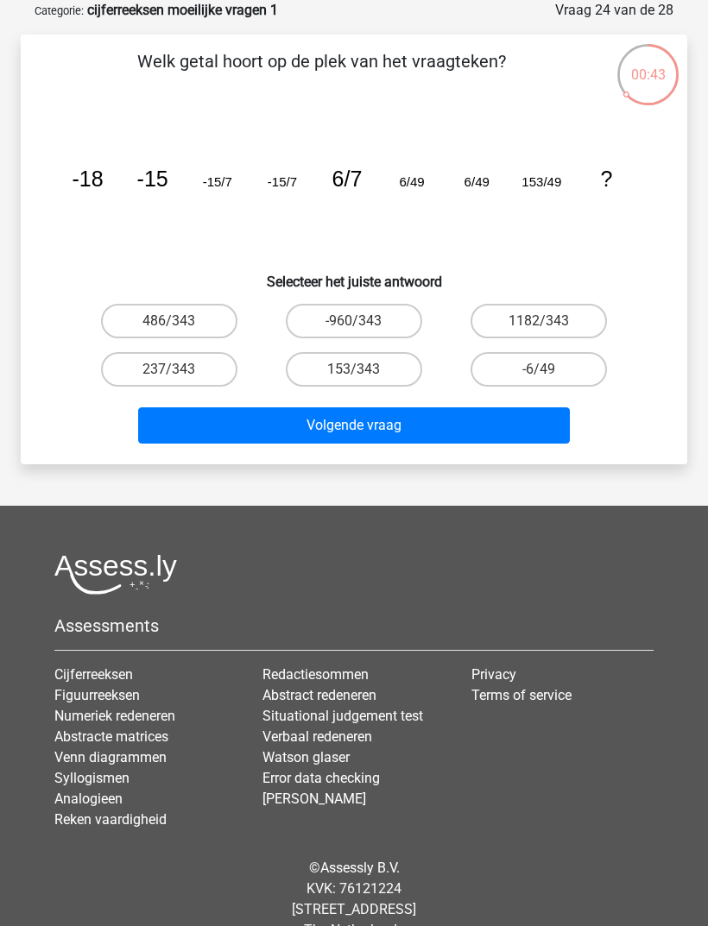
click at [568, 326] on label "1182/343" at bounding box center [538, 321] width 136 height 35
click at [550, 326] on input "1182/343" at bounding box center [544, 326] width 11 height 11
radio input "true"
click at [504, 431] on button "Volgende vraag" at bounding box center [354, 425] width 432 height 36
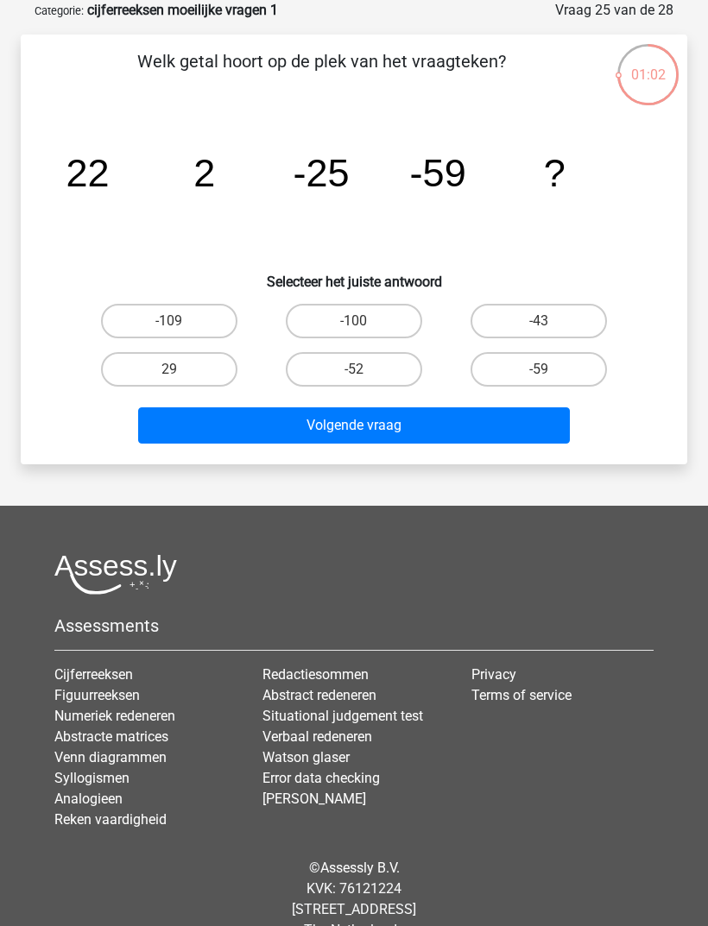
click at [372, 332] on label "-100" at bounding box center [354, 321] width 136 height 35
click at [365, 332] on input "-100" at bounding box center [359, 326] width 11 height 11
radio input "true"
click at [388, 433] on button "Volgende vraag" at bounding box center [354, 425] width 432 height 36
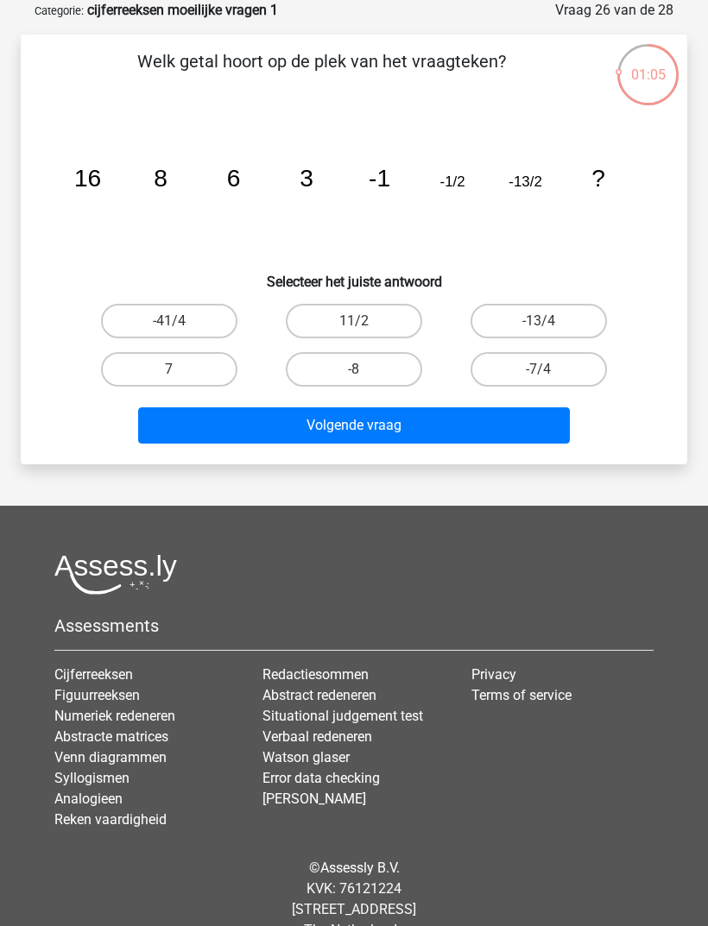
click at [580, 334] on label "-13/4" at bounding box center [538, 321] width 136 height 35
click at [550, 332] on input "-13/4" at bounding box center [544, 326] width 11 height 11
radio input "true"
click at [527, 434] on button "Volgende vraag" at bounding box center [354, 425] width 432 height 36
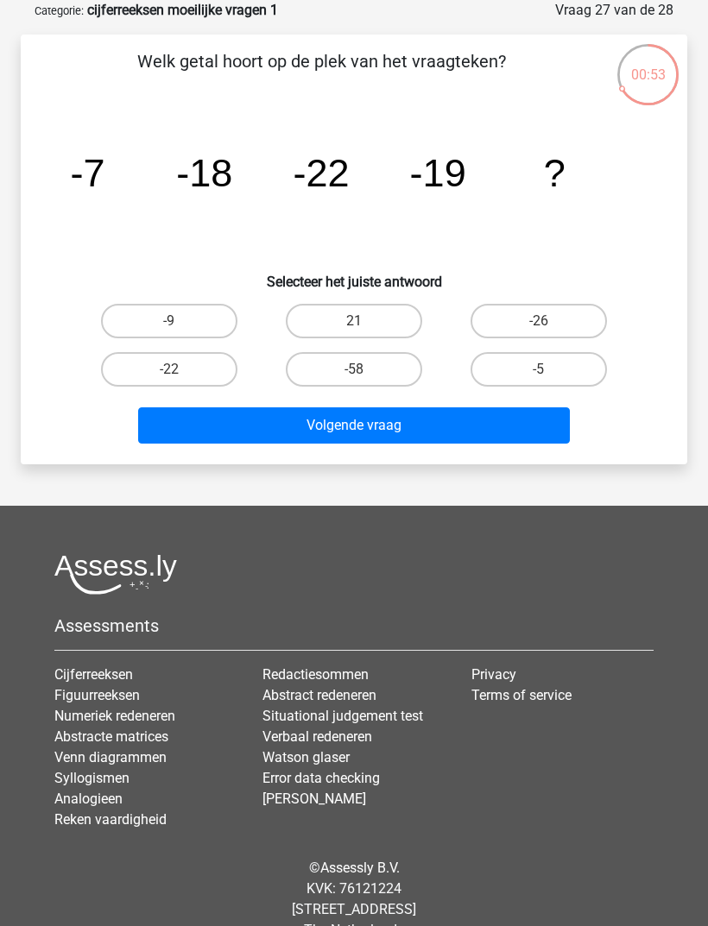
click at [180, 311] on label "-9" at bounding box center [169, 321] width 136 height 35
click at [180, 321] on input "-9" at bounding box center [174, 326] width 11 height 11
radio input "true"
click at [375, 430] on button "Volgende vraag" at bounding box center [354, 425] width 432 height 36
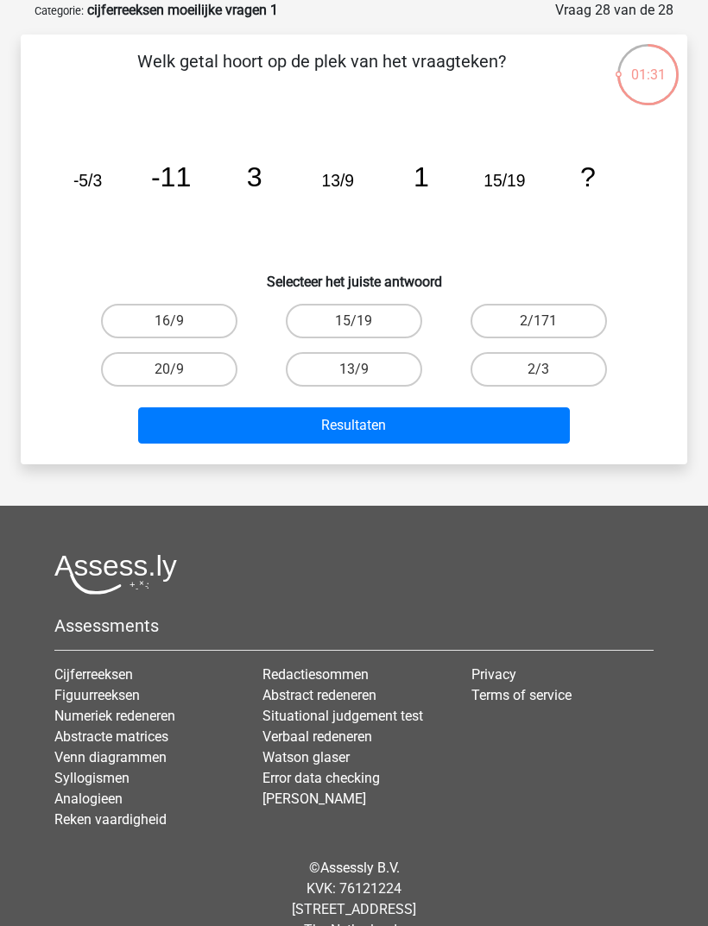
click at [579, 375] on label "2/3" at bounding box center [538, 369] width 136 height 35
click at [550, 375] on input "2/3" at bounding box center [544, 374] width 11 height 11
radio input "true"
click at [527, 436] on button "Resultaten" at bounding box center [354, 425] width 432 height 36
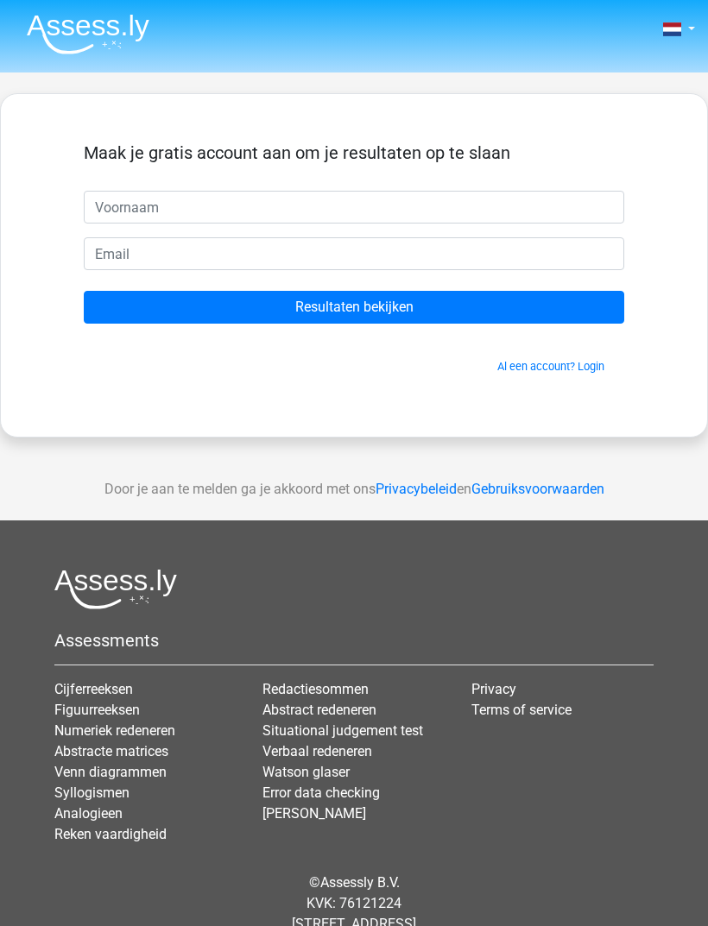
click at [564, 365] on link "Al een account? Login" at bounding box center [550, 366] width 107 height 13
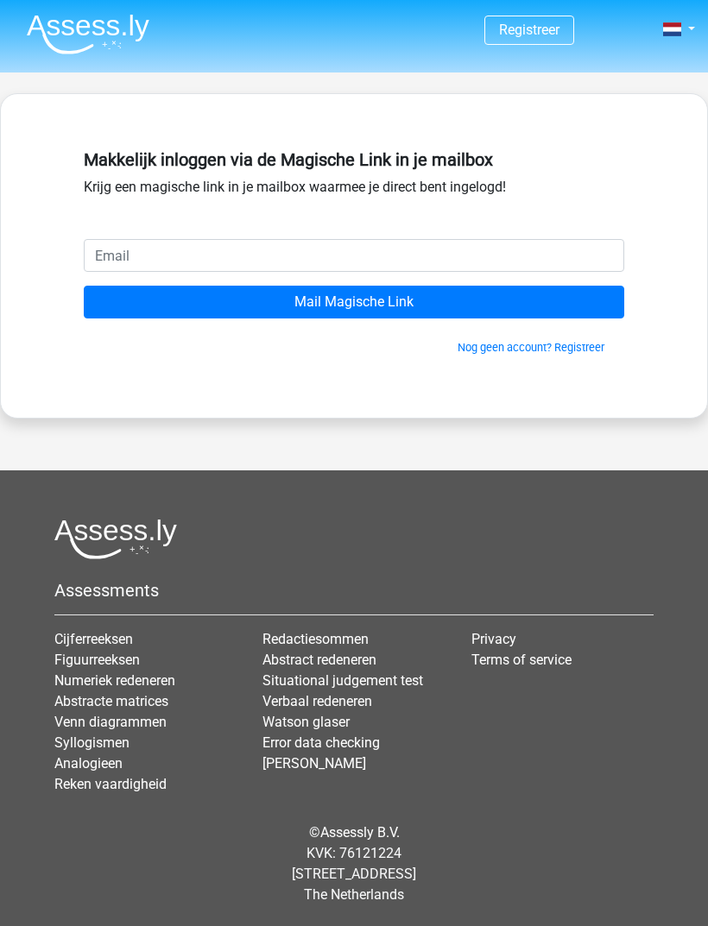
click at [553, 256] on input "email" at bounding box center [354, 255] width 540 height 33
type input "youssraoualdchaib@hotmail.com"
click at [529, 313] on input "Mail Magische Link" at bounding box center [354, 302] width 540 height 33
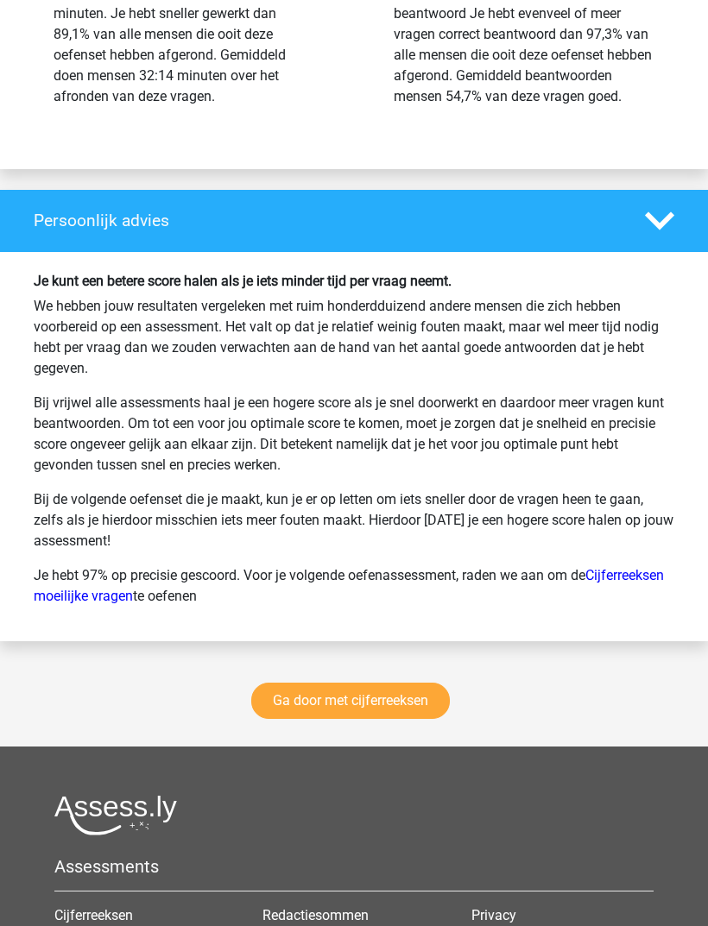
scroll to position [3622, 0]
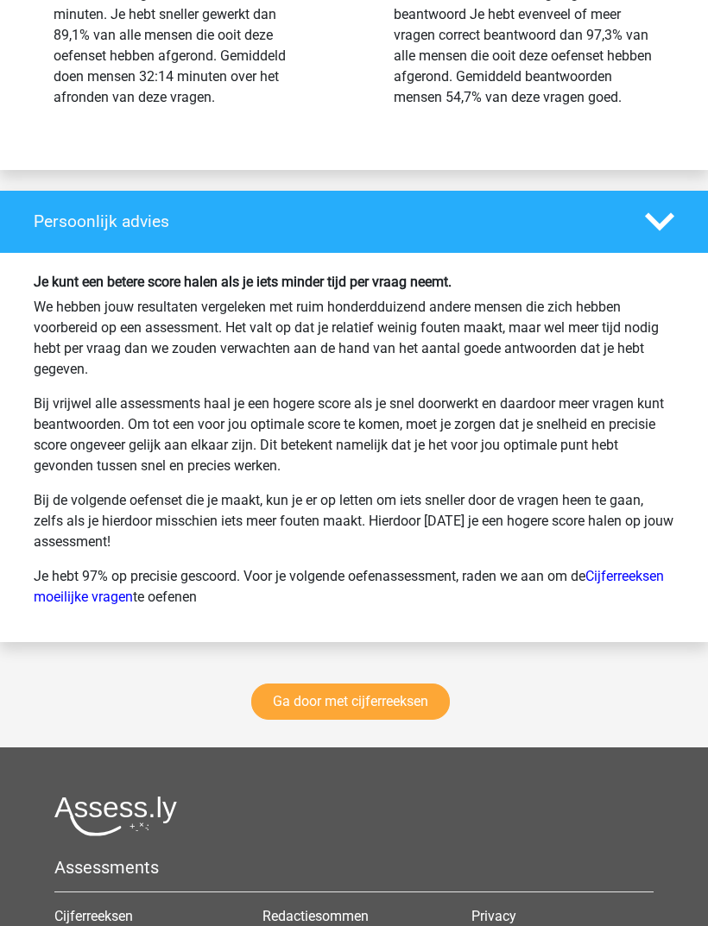
click at [306, 720] on link "Ga door met cijferreeksen" at bounding box center [350, 702] width 199 height 36
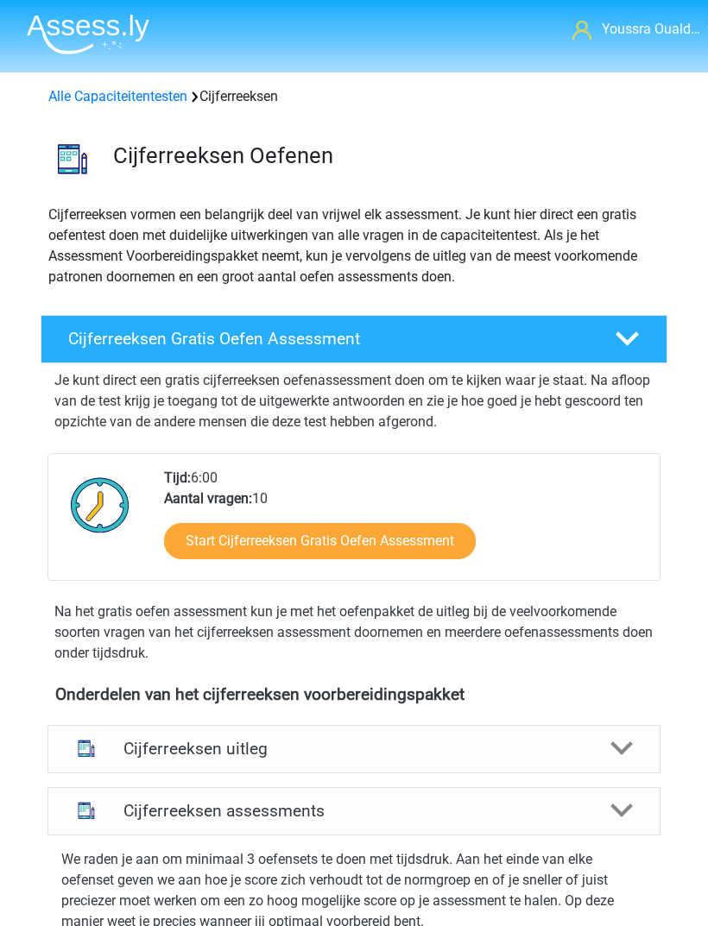
scroll to position [780, 0]
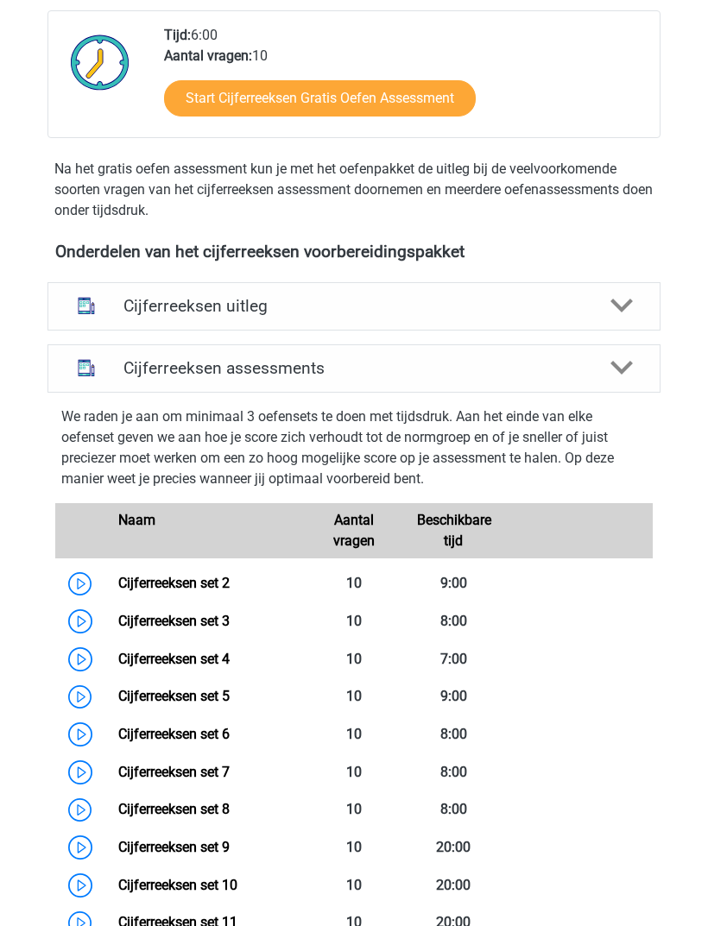
click at [600, 369] on div at bounding box center [621, 367] width 48 height 22
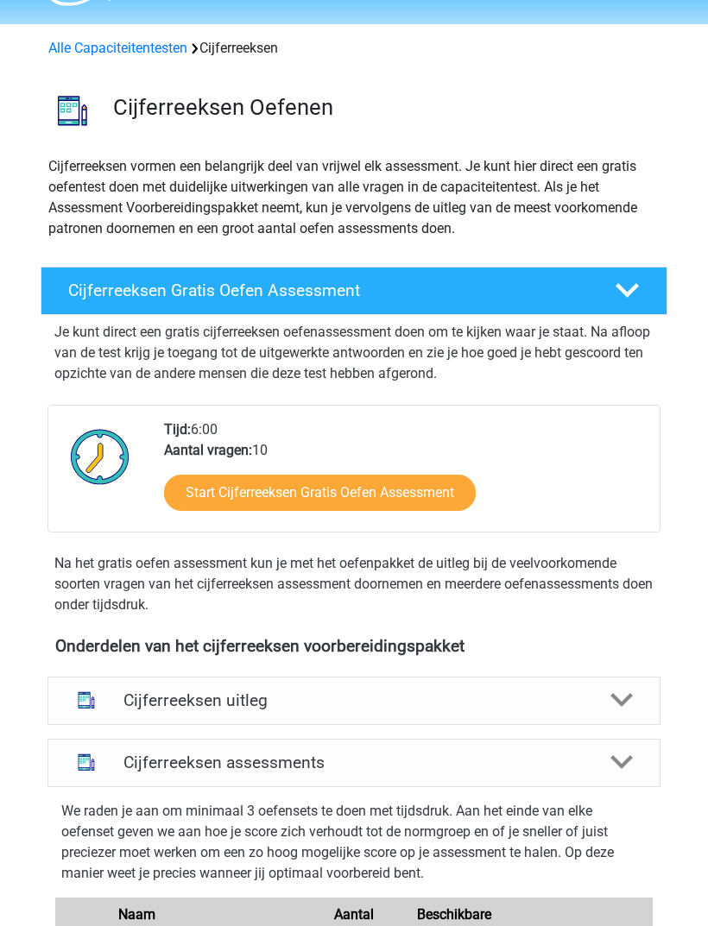
scroll to position [0, 0]
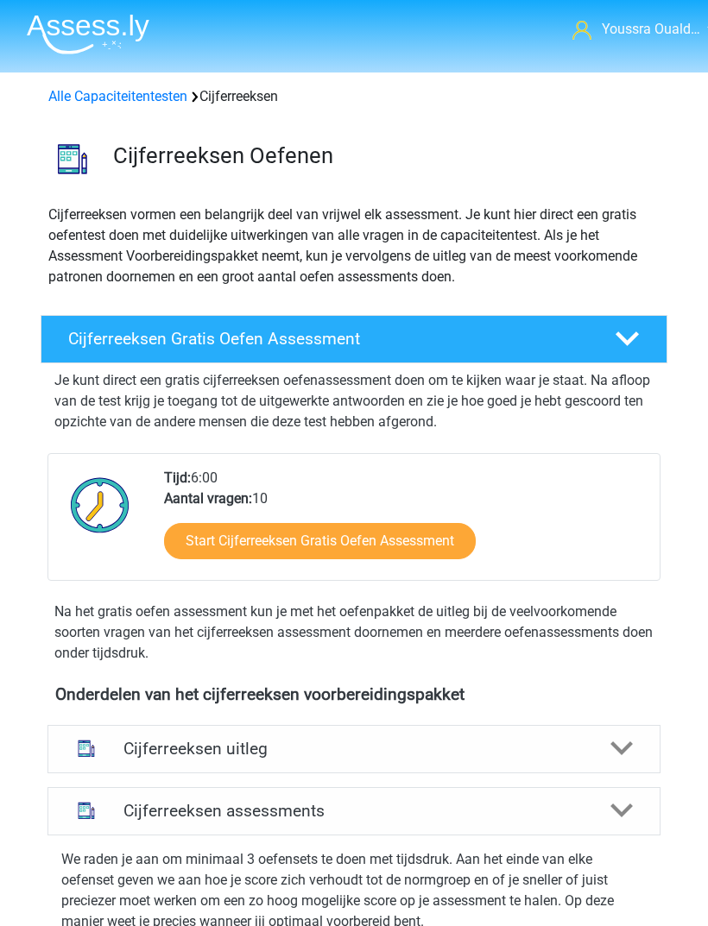
click at [147, 95] on link "Alle Capaciteitentesten" at bounding box center [117, 96] width 139 height 16
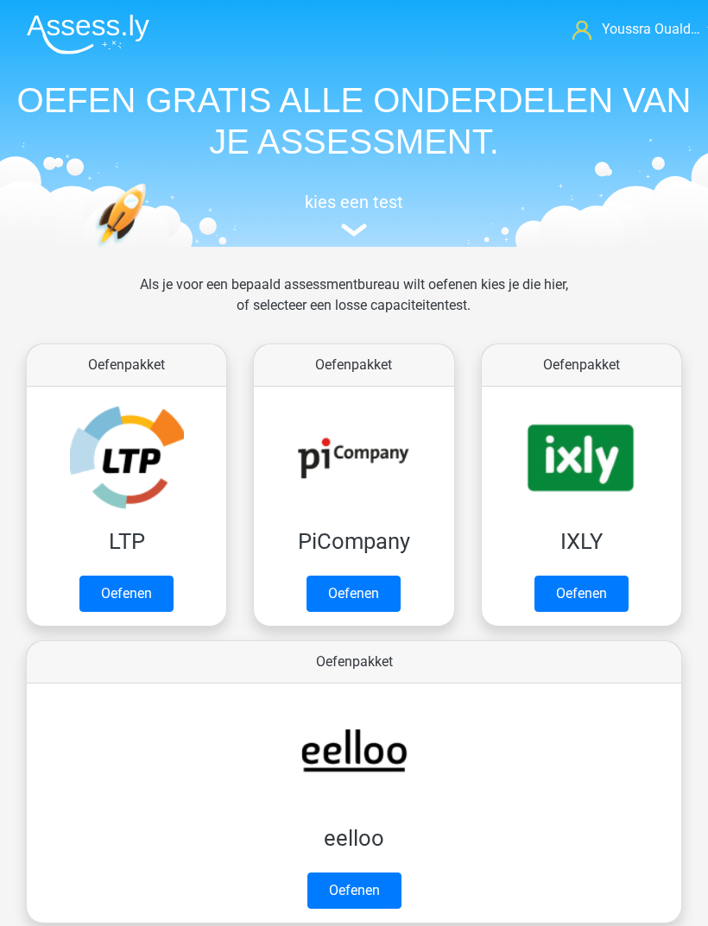
click at [144, 576] on link "Oefenen" at bounding box center [126, 594] width 94 height 36
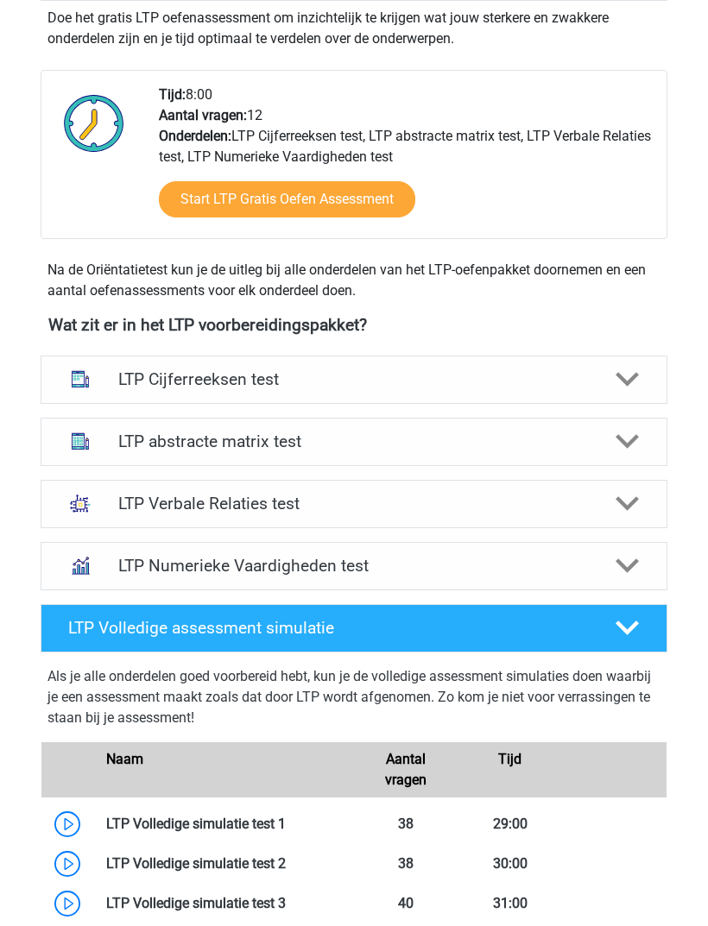
scroll to position [423, 0]
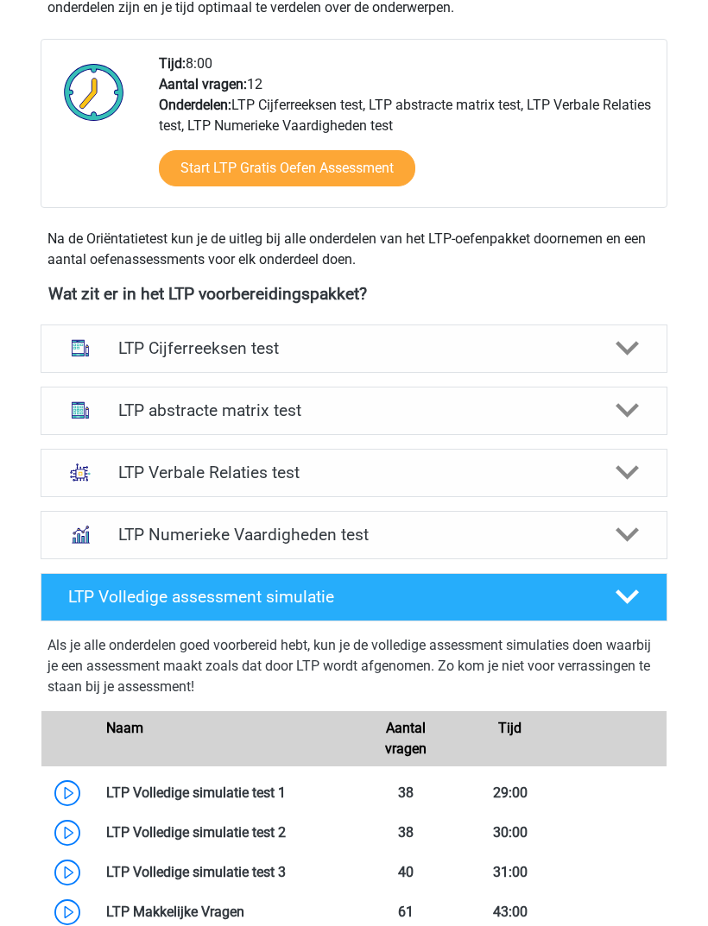
click at [476, 414] on h4 "LTP abstracte matrix test" at bounding box center [354, 411] width 472 height 20
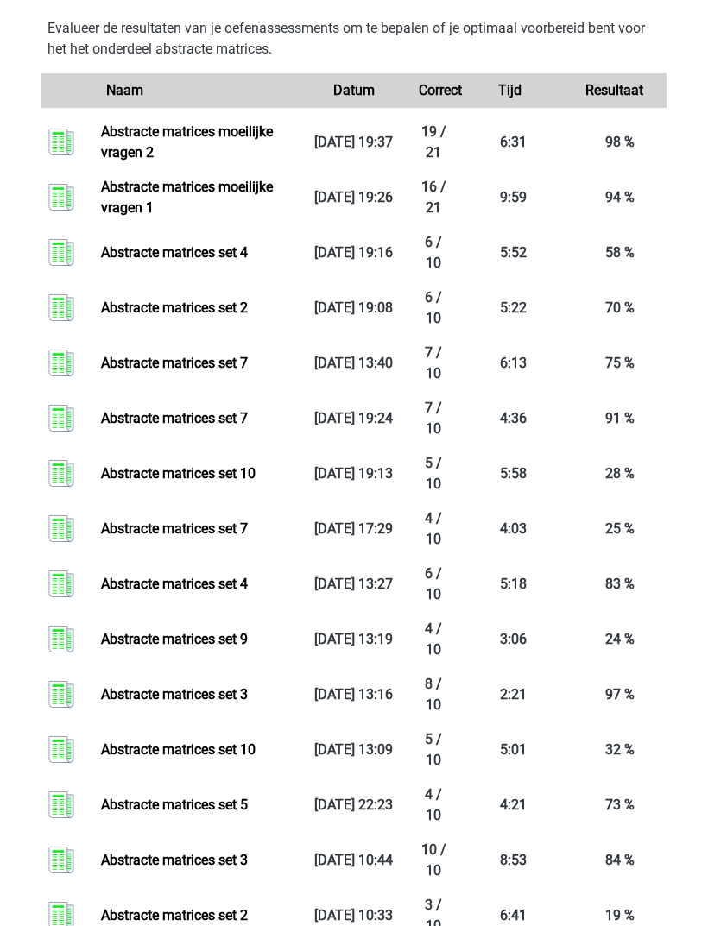
scroll to position [1766, 0]
click at [256, 216] on link "Abstracte matrices moeilijke vragen 1" at bounding box center [187, 197] width 172 height 37
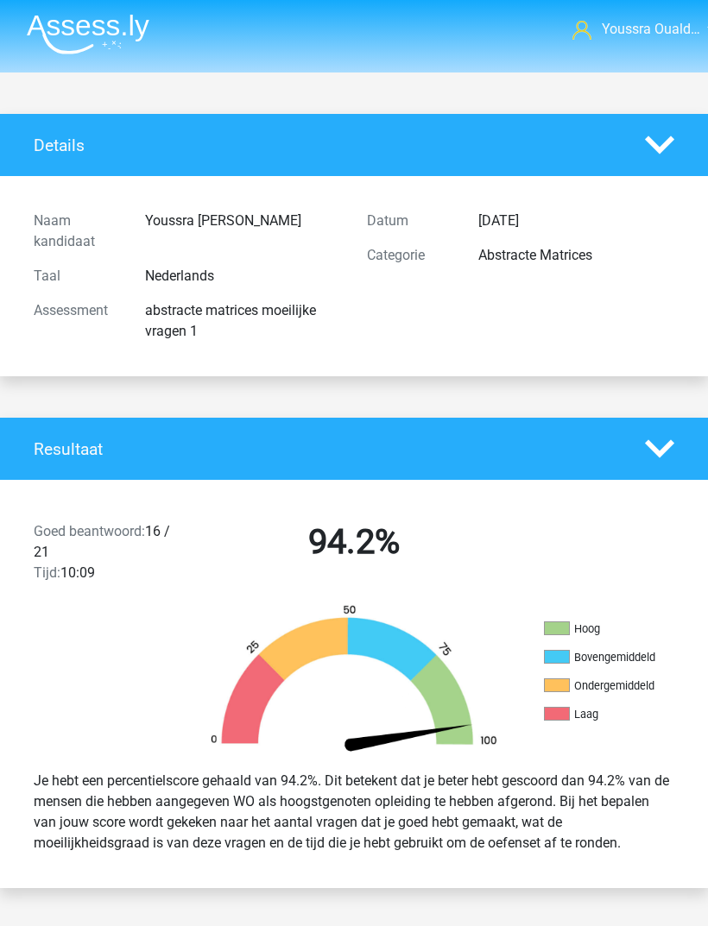
click at [89, 35] on img at bounding box center [88, 34] width 123 height 41
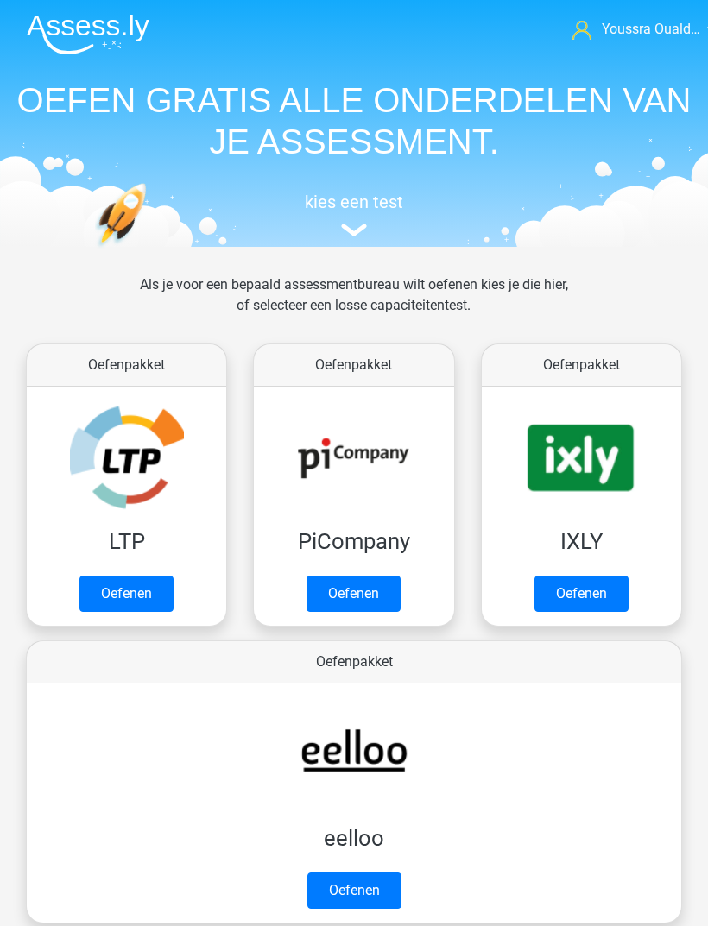
click at [147, 576] on link "Oefenen" at bounding box center [126, 594] width 94 height 36
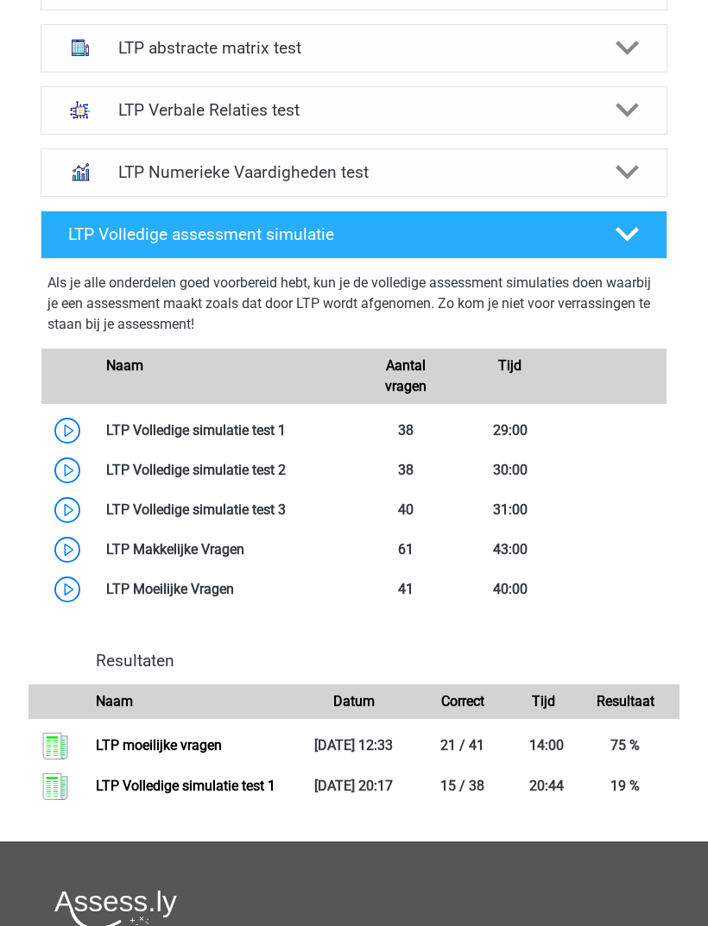
scroll to position [791, 0]
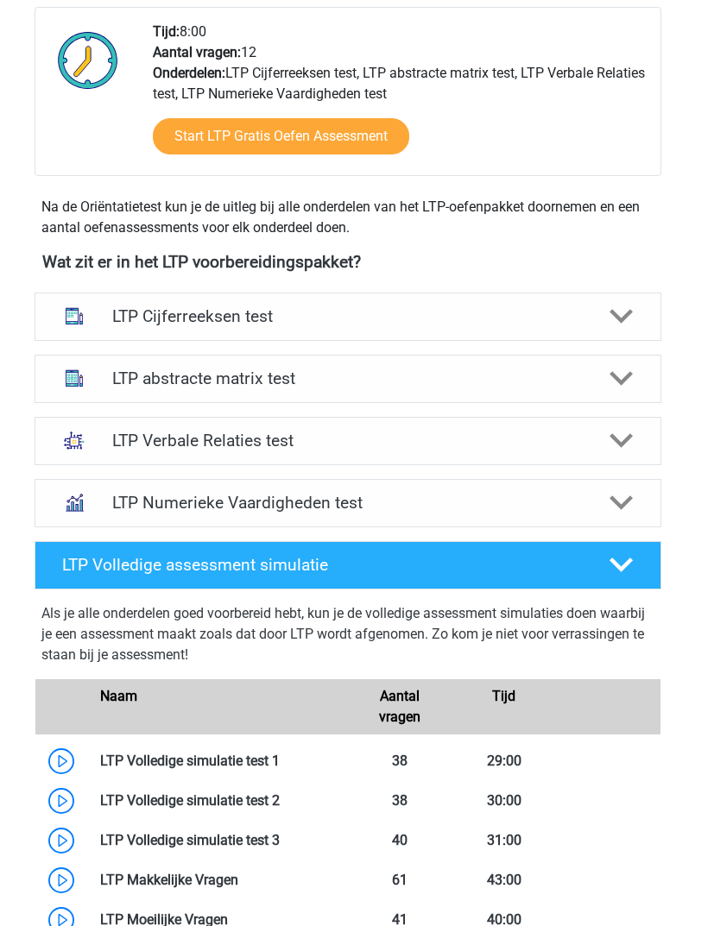
click at [526, 387] on h4 "LTP abstracte matrix test" at bounding box center [348, 379] width 472 height 20
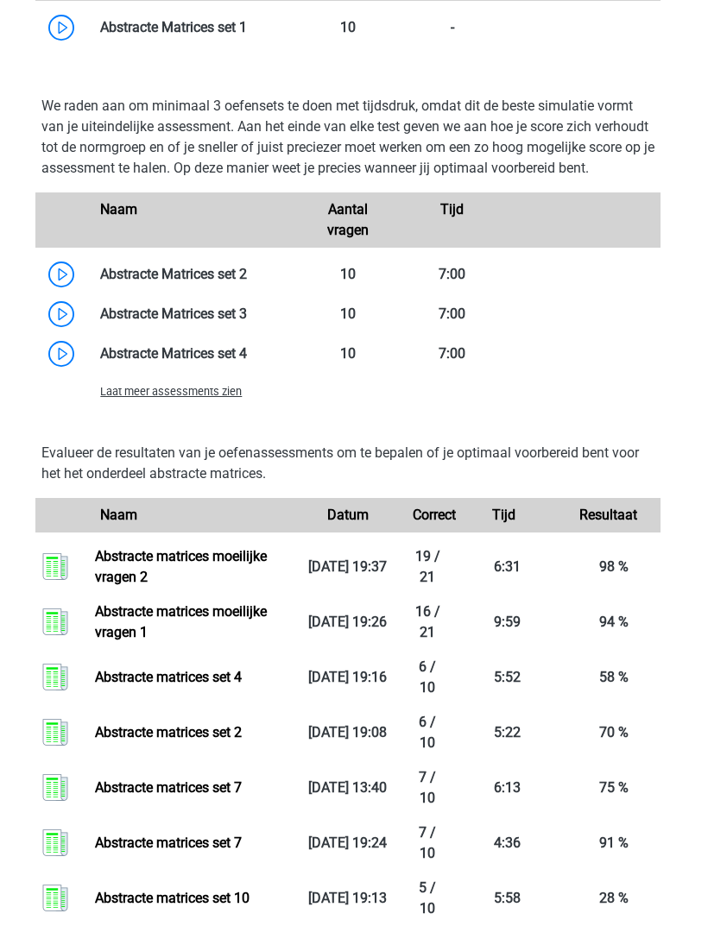
click at [187, 399] on span "Laat meer assessments zien" at bounding box center [171, 392] width 142 height 13
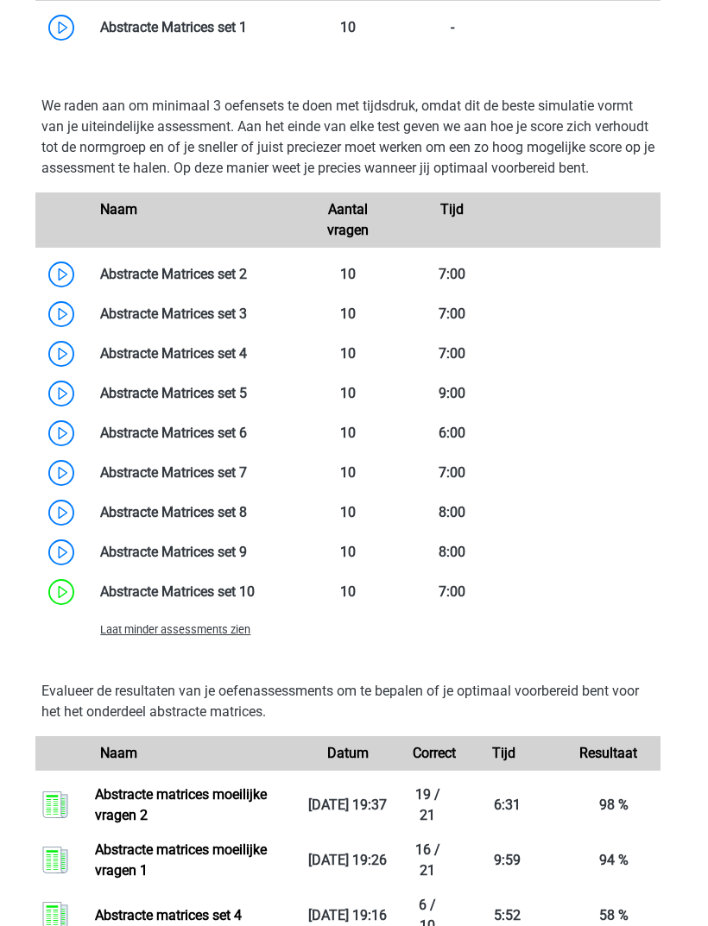
scroll to position [1341, 6]
click at [247, 517] on link at bounding box center [247, 512] width 0 height 16
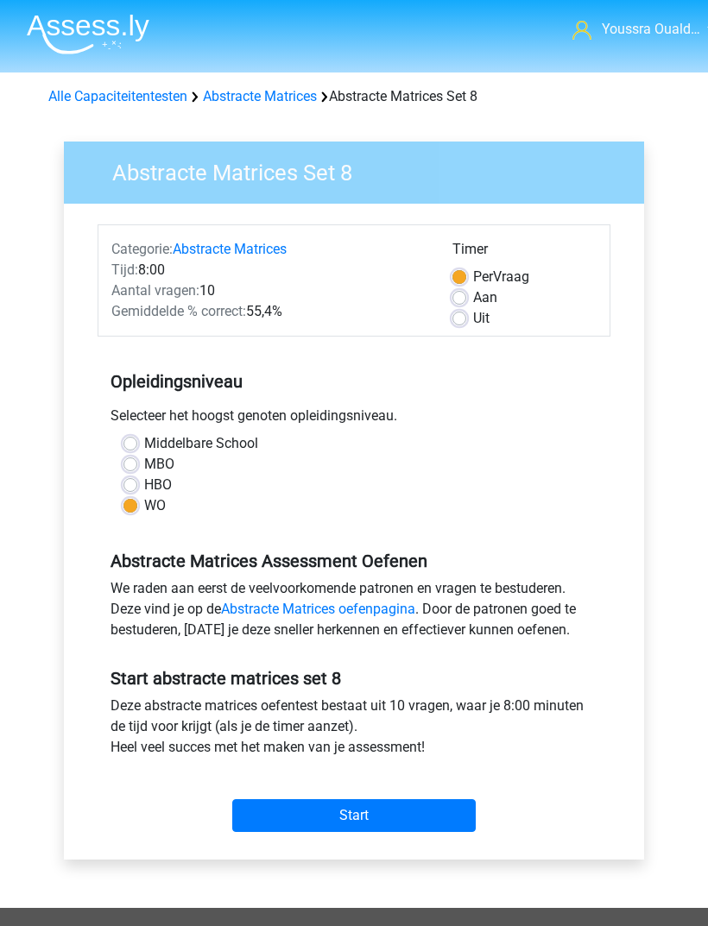
click at [379, 822] on input "Start" at bounding box center [353, 815] width 243 height 33
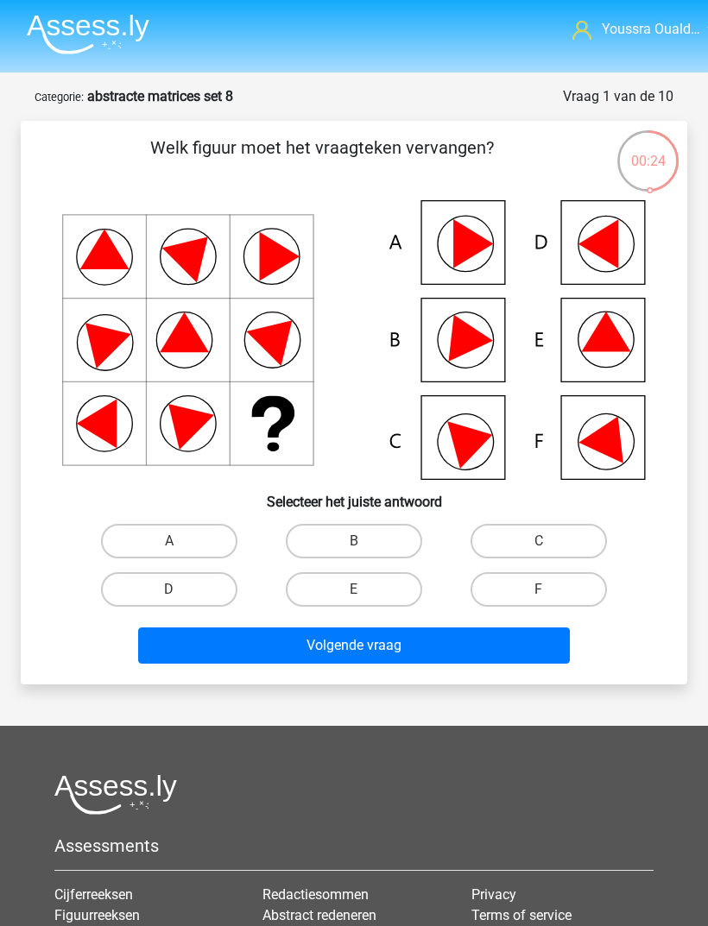
click at [380, 594] on label "E" at bounding box center [354, 589] width 136 height 35
click at [365, 594] on input "E" at bounding box center [359, 595] width 11 height 11
radio input "true"
click at [408, 651] on button "Volgende vraag" at bounding box center [354, 646] width 432 height 36
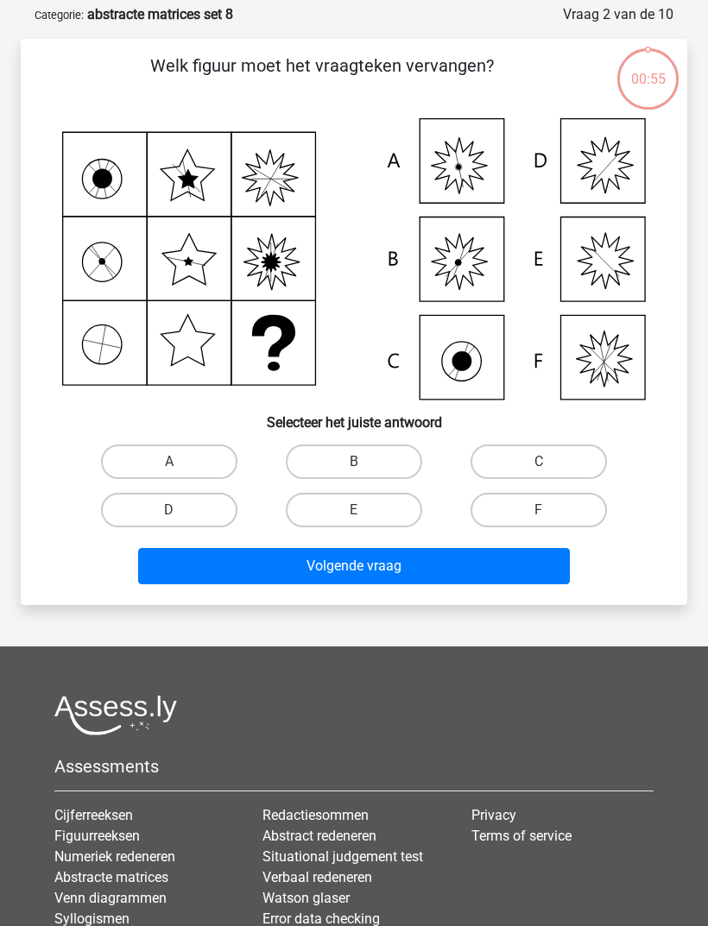
scroll to position [86, 0]
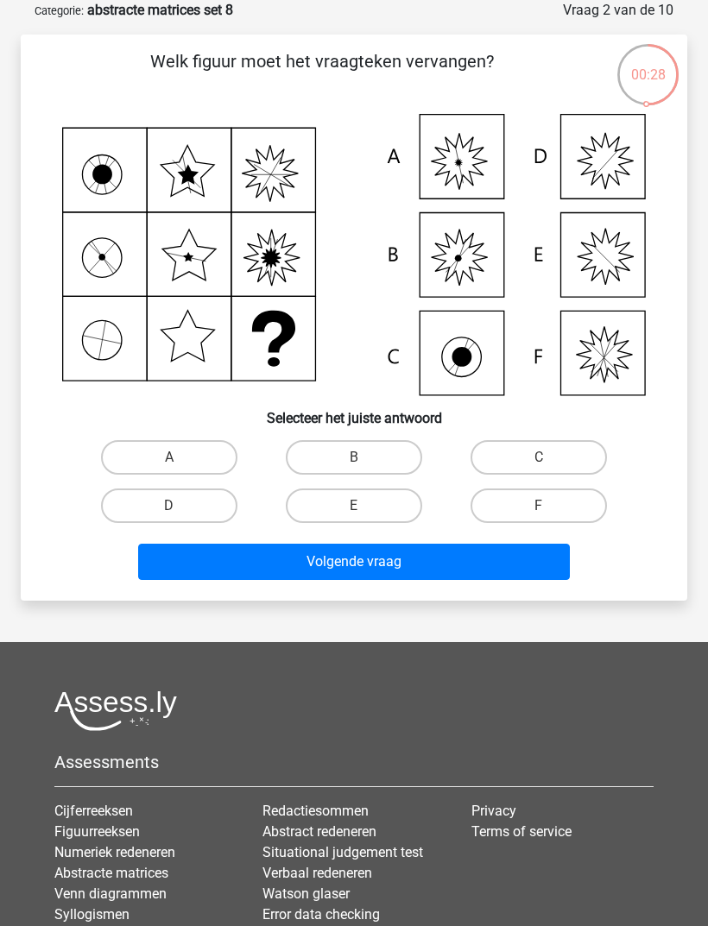
click at [384, 469] on label "B" at bounding box center [354, 457] width 136 height 35
click at [365, 469] on input "B" at bounding box center [359, 462] width 11 height 11
radio input "true"
click at [391, 566] on button "Volgende vraag" at bounding box center [354, 562] width 432 height 36
